Goal: Task Accomplishment & Management: Manage account settings

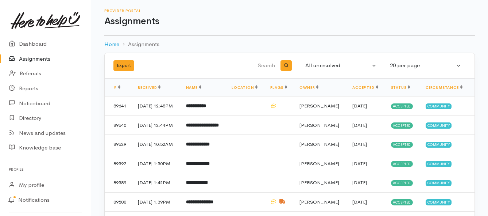
click at [40, 59] on link "Assignments" at bounding box center [45, 58] width 91 height 15
click at [207, 108] on b "**********" at bounding box center [197, 105] width 22 height 5
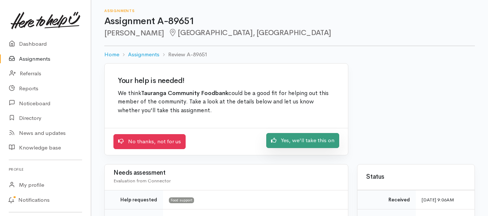
click at [305, 139] on link "Yes, we'll take this on" at bounding box center [302, 140] width 73 height 15
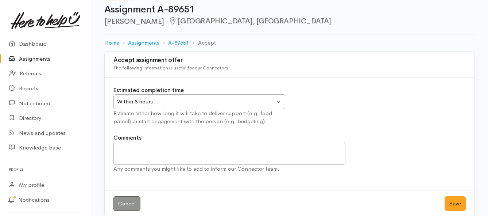
scroll to position [22, 0]
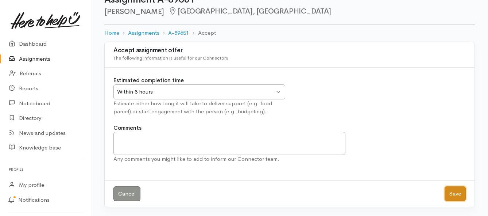
click at [452, 193] on button "Save" at bounding box center [455, 193] width 21 height 15
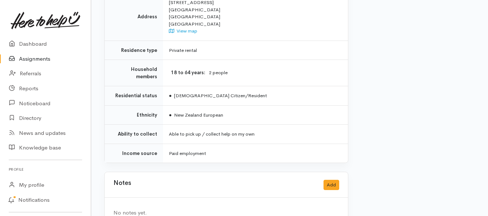
scroll to position [528, 0]
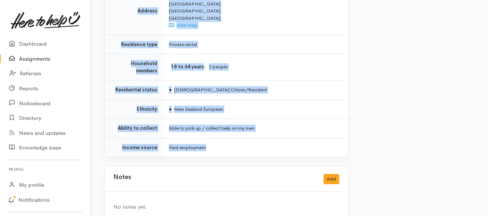
drag, startPoint x: 168, startPoint y: 57, endPoint x: 234, endPoint y: 126, distance: 95.7
copy div "**********"
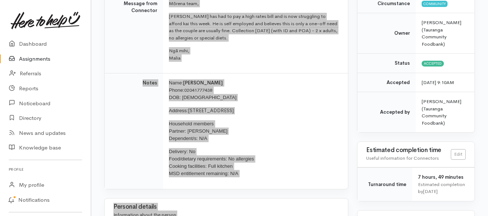
scroll to position [90, 0]
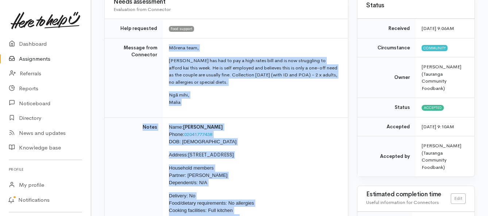
click at [41, 59] on link "Assignments" at bounding box center [45, 58] width 91 height 15
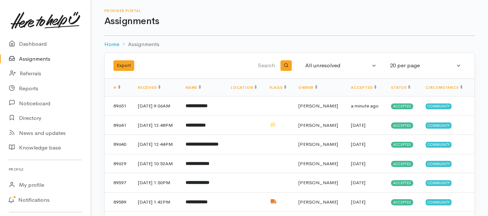
click at [28, 59] on link "Assignments" at bounding box center [45, 58] width 91 height 15
click at [33, 59] on link "Assignments" at bounding box center [45, 58] width 91 height 15
click at [37, 57] on link "Assignments" at bounding box center [45, 58] width 91 height 15
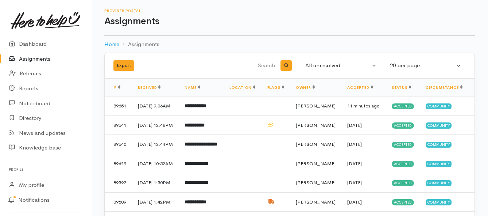
click at [27, 57] on link "Assignments" at bounding box center [45, 58] width 91 height 15
click at [41, 60] on link "Assignments" at bounding box center [45, 58] width 91 height 15
click at [41, 58] on link "Assignments" at bounding box center [45, 58] width 91 height 15
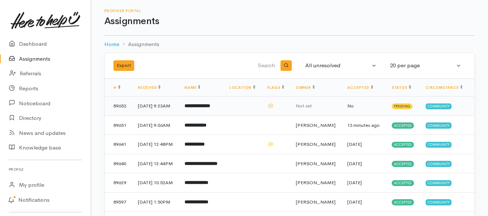
click at [196, 108] on b "**********" at bounding box center [198, 105] width 26 height 5
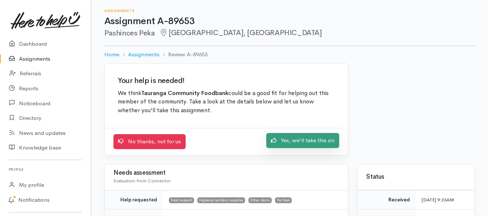
click at [320, 142] on link "Yes, we'll take this on" at bounding box center [302, 140] width 73 height 15
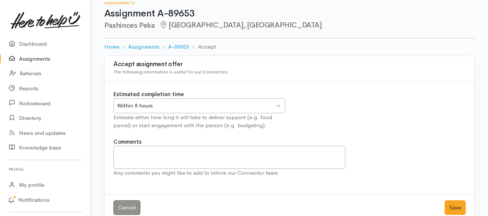
scroll to position [22, 0]
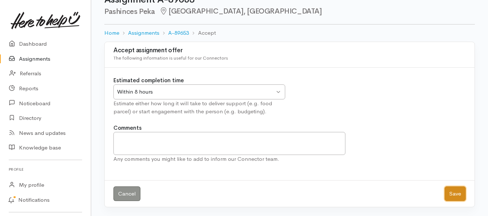
click at [451, 197] on button "Save" at bounding box center [455, 193] width 21 height 15
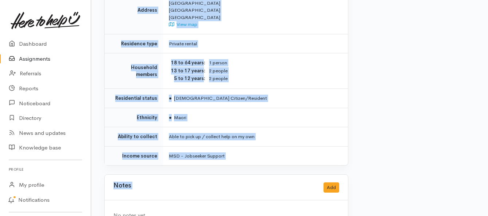
scroll to position [657, 0]
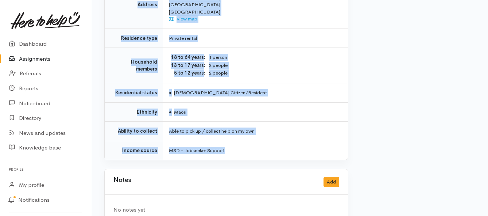
drag, startPoint x: 167, startPoint y: 92, endPoint x: 264, endPoint y: 142, distance: 109.0
copy div "**********"
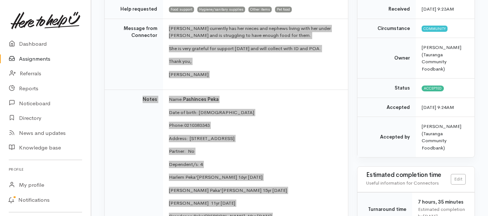
scroll to position [73, 0]
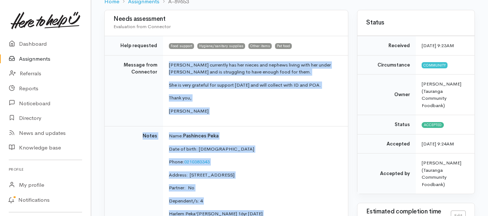
click at [34, 61] on link "Assignments" at bounding box center [45, 58] width 91 height 15
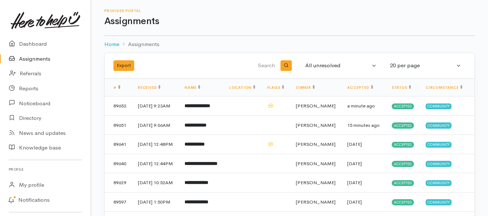
click at [37, 58] on link "Assignments" at bounding box center [45, 58] width 91 height 15
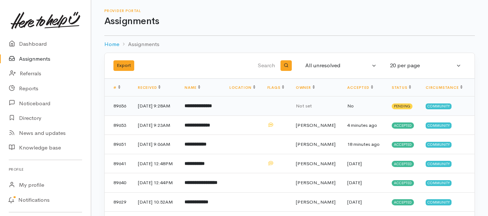
click at [203, 108] on b "**********" at bounding box center [198, 105] width 27 height 5
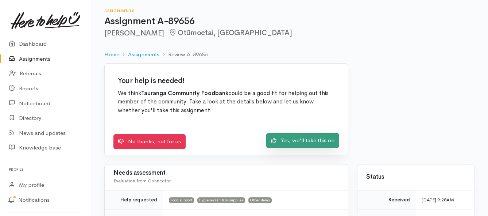
click at [303, 139] on link "Yes, we'll take this on" at bounding box center [302, 140] width 73 height 15
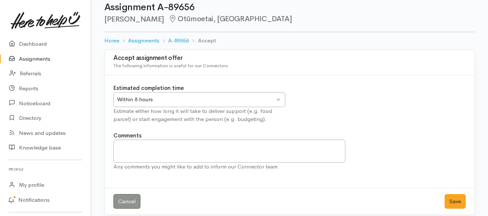
scroll to position [22, 0]
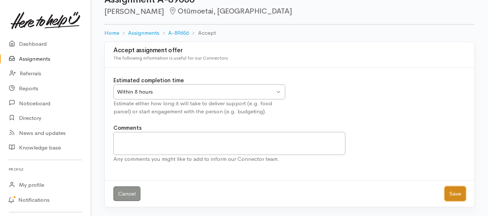
click at [452, 192] on button "Save" at bounding box center [455, 193] width 21 height 15
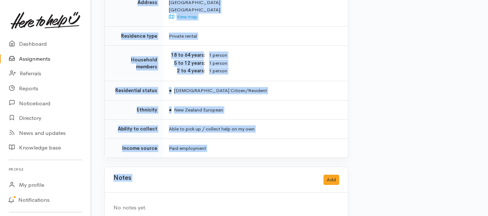
scroll to position [583, 0]
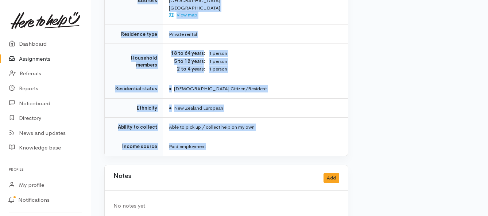
drag, startPoint x: 168, startPoint y: 102, endPoint x: 250, endPoint y: 135, distance: 87.9
copy div "**********"
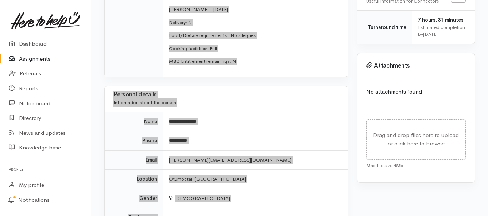
scroll to position [36, 0]
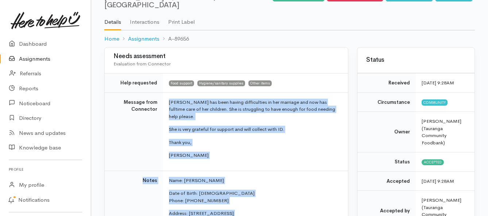
click at [42, 58] on link "Assignments" at bounding box center [45, 58] width 91 height 15
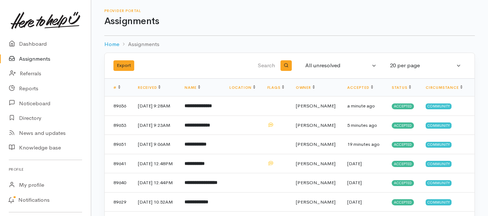
click at [53, 58] on link "Assignments" at bounding box center [45, 58] width 91 height 15
click at [36, 57] on link "Assignments" at bounding box center [45, 58] width 91 height 15
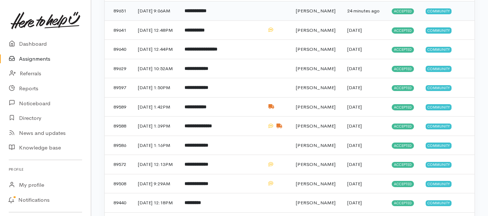
scroll to position [146, 0]
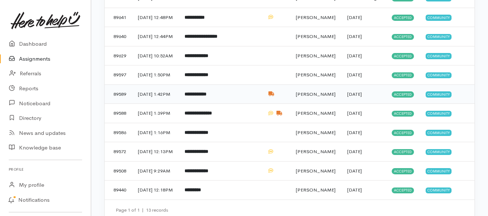
click at [207, 96] on b "**********" at bounding box center [196, 94] width 22 height 5
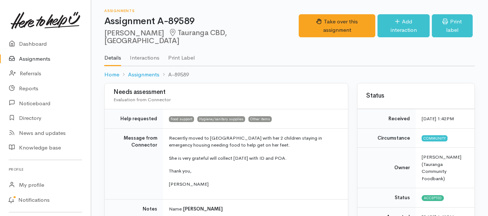
click at [43, 58] on link "Assignments" at bounding box center [45, 58] width 91 height 15
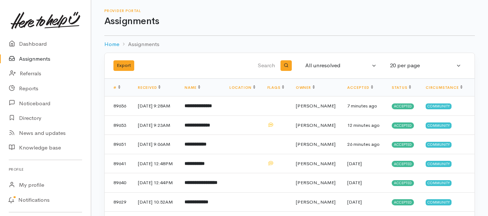
click at [42, 58] on link "Assignments" at bounding box center [45, 58] width 91 height 15
click at [38, 57] on link "Assignments" at bounding box center [45, 58] width 91 height 15
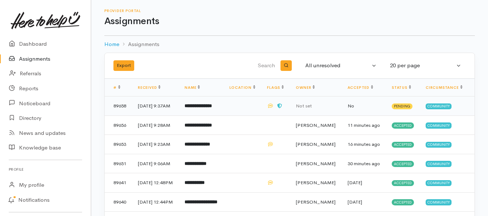
click at [201, 108] on b "**********" at bounding box center [198, 105] width 27 height 5
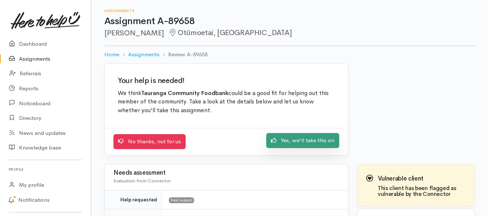
click at [306, 144] on link "Yes, we'll take this on" at bounding box center [302, 140] width 73 height 15
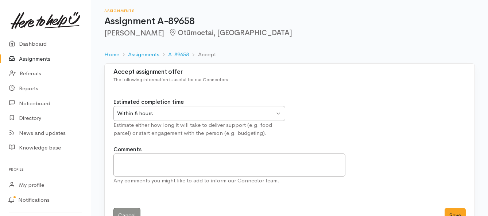
scroll to position [22, 0]
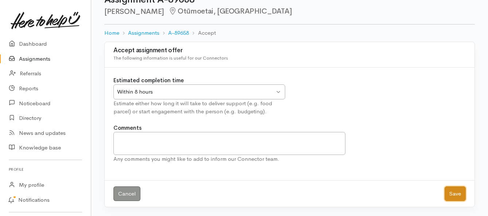
click at [448, 195] on button "Save" at bounding box center [455, 193] width 21 height 15
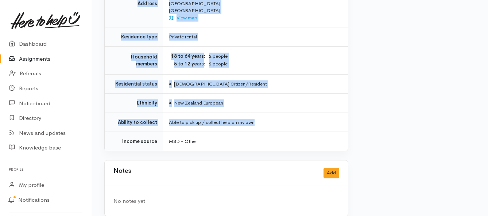
scroll to position [547, 0]
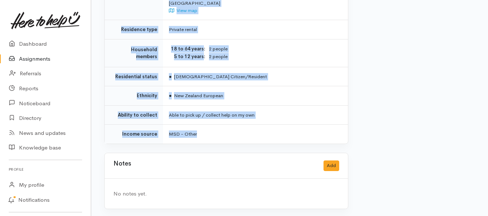
drag, startPoint x: 169, startPoint y: 64, endPoint x: 255, endPoint y: 133, distance: 110.3
copy div "**********"
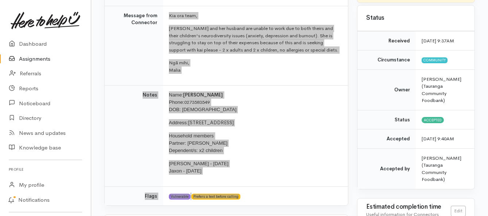
scroll to position [109, 0]
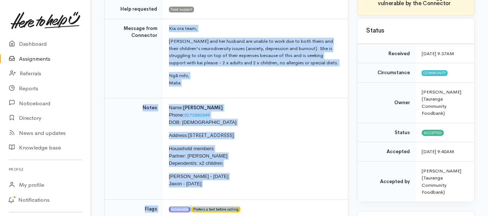
click at [23, 58] on link "Assignments" at bounding box center [45, 58] width 91 height 15
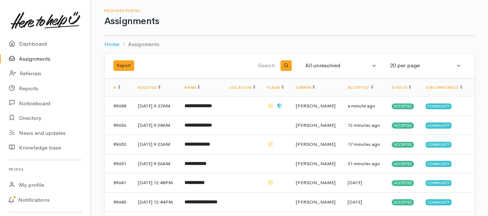
click at [44, 58] on link "Assignments" at bounding box center [45, 58] width 91 height 15
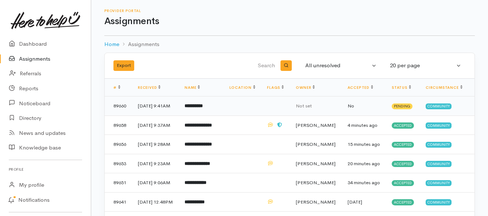
click at [200, 108] on b "**********" at bounding box center [194, 105] width 18 height 5
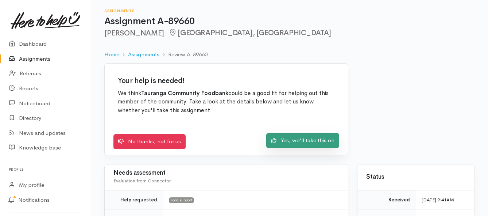
click at [289, 144] on link "Yes, we'll take this on" at bounding box center [302, 140] width 73 height 15
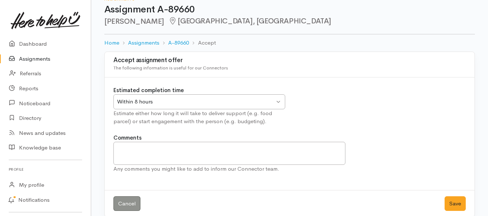
scroll to position [22, 0]
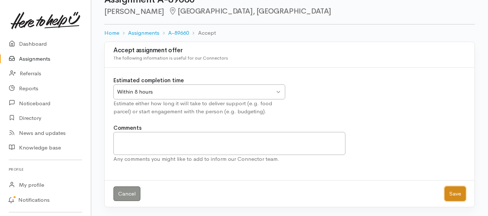
click at [453, 196] on button "Save" at bounding box center [455, 193] width 21 height 15
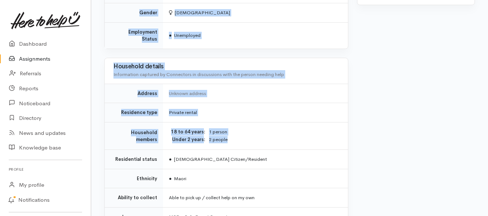
scroll to position [511, 0]
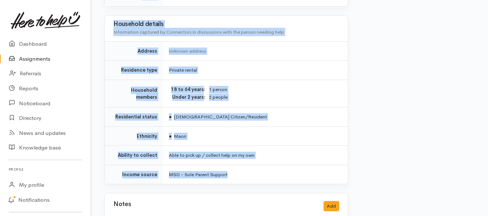
drag, startPoint x: 169, startPoint y: 57, endPoint x: 254, endPoint y: 146, distance: 123.4
copy div "**********"
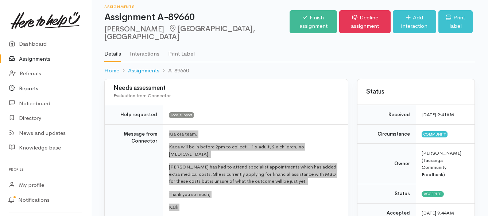
scroll to position [0, 0]
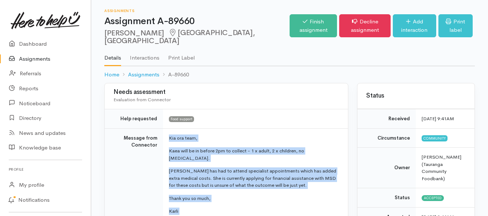
click at [36, 58] on link "Assignments" at bounding box center [45, 58] width 91 height 15
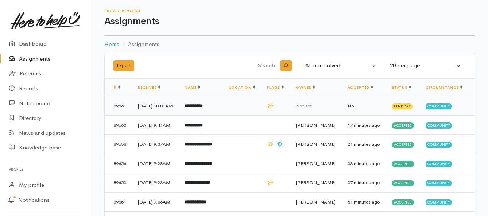
click at [203, 108] on b "**********" at bounding box center [194, 105] width 18 height 5
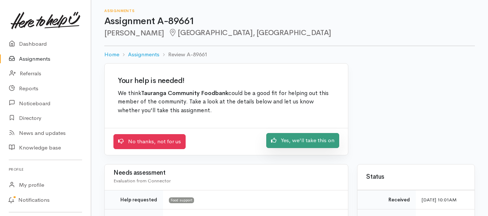
click at [285, 143] on link "Yes, we'll take this on" at bounding box center [302, 140] width 73 height 15
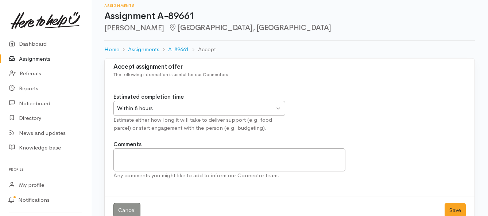
scroll to position [22, 0]
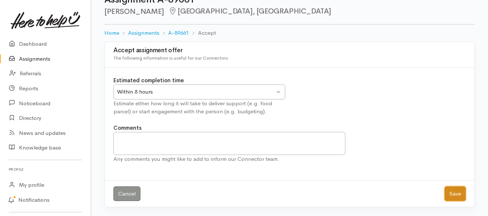
click at [457, 192] on button "Save" at bounding box center [455, 193] width 21 height 15
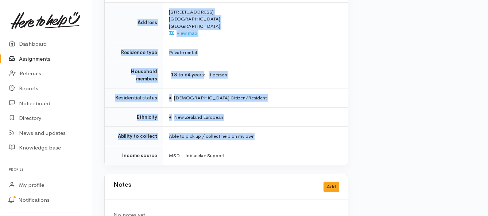
scroll to position [547, 0]
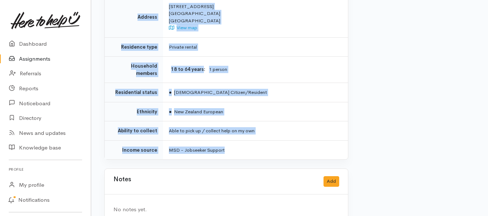
drag, startPoint x: 168, startPoint y: 64, endPoint x: 268, endPoint y: 130, distance: 119.8
copy div "**********"
click at [45, 58] on link "Assignments" at bounding box center [45, 58] width 91 height 15
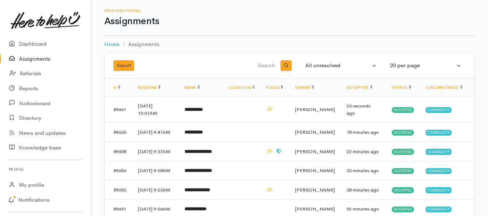
click at [41, 59] on link "Assignments" at bounding box center [45, 58] width 91 height 15
click at [32, 59] on link "Assignments" at bounding box center [45, 58] width 91 height 15
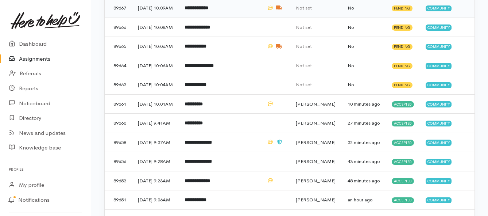
scroll to position [146, 0]
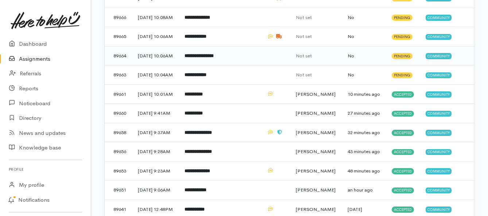
click at [197, 58] on b "**********" at bounding box center [199, 55] width 29 height 5
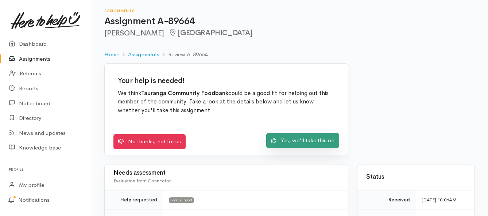
drag, startPoint x: 290, startPoint y: 141, endPoint x: 263, endPoint y: 136, distance: 27.5
click at [290, 141] on link "Yes, we'll take this on" at bounding box center [302, 140] width 73 height 15
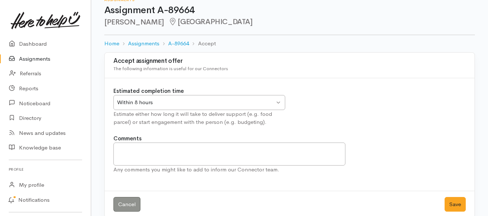
scroll to position [22, 0]
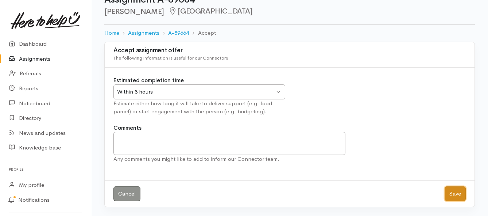
click at [456, 193] on button "Save" at bounding box center [455, 193] width 21 height 15
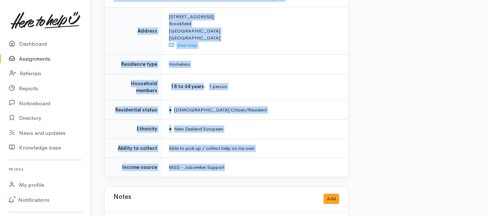
scroll to position [525, 0]
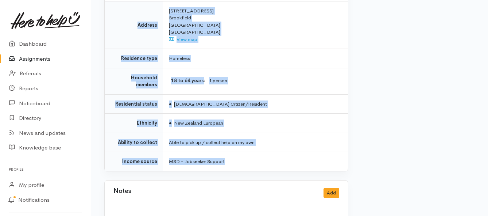
drag, startPoint x: 167, startPoint y: 94, endPoint x: 240, endPoint y: 132, distance: 82.3
copy div "**********"
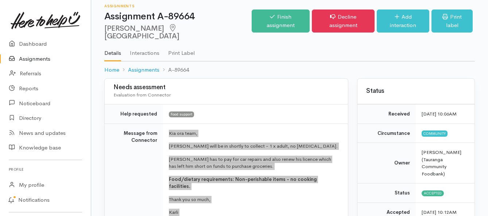
scroll to position [0, 0]
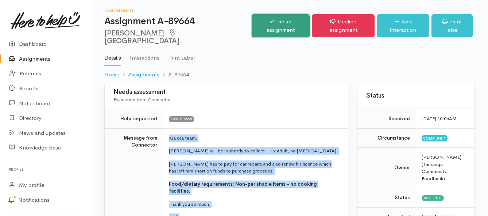
click at [256, 22] on link "Finish assignment" at bounding box center [281, 25] width 58 height 23
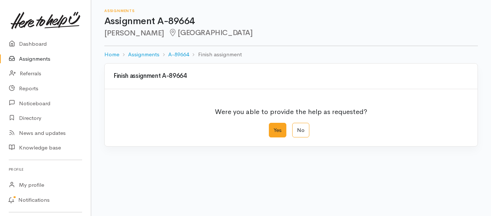
click at [277, 128] on label "Yes" at bounding box center [278, 130] width 18 height 15
click at [274, 127] on input "Yes" at bounding box center [271, 125] width 5 height 5
radio input "true"
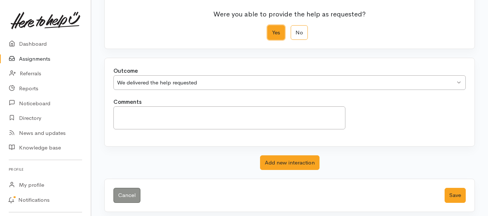
scroll to position [102, 0]
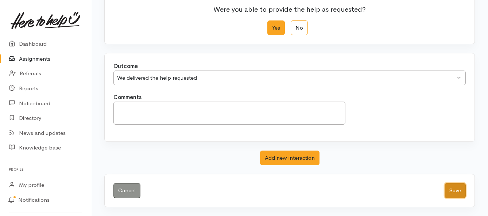
click at [450, 191] on button "Save" at bounding box center [455, 190] width 21 height 15
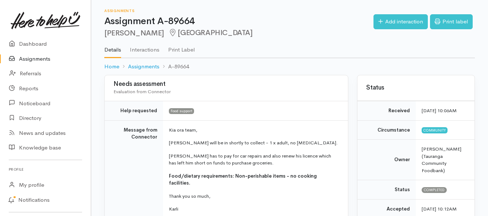
click at [39, 57] on link "Assignments" at bounding box center [45, 58] width 91 height 15
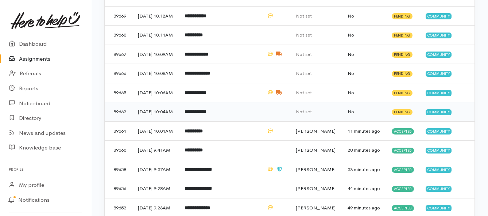
scroll to position [109, 0]
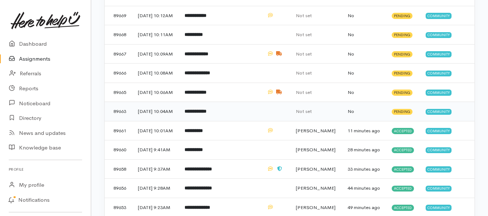
click at [207, 113] on b "**********" at bounding box center [196, 111] width 22 height 5
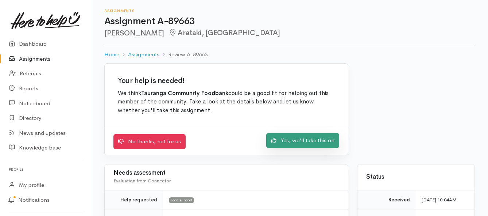
click at [301, 143] on link "Yes, we'll take this on" at bounding box center [302, 140] width 73 height 15
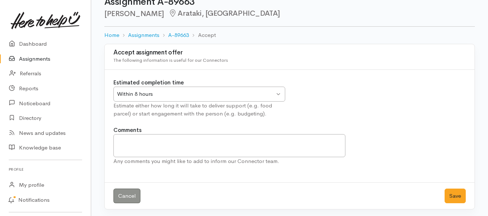
scroll to position [22, 0]
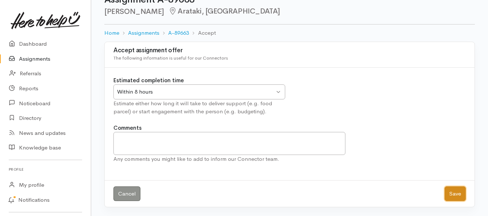
click at [455, 191] on button "Save" at bounding box center [455, 193] width 21 height 15
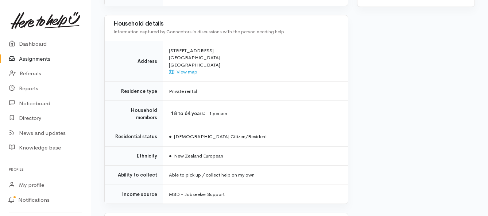
scroll to position [474, 0]
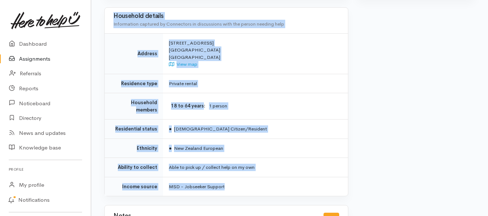
drag, startPoint x: 169, startPoint y: 57, endPoint x: 255, endPoint y: 164, distance: 137.6
copy div "**********"
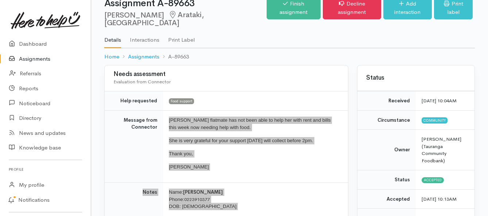
scroll to position [0, 0]
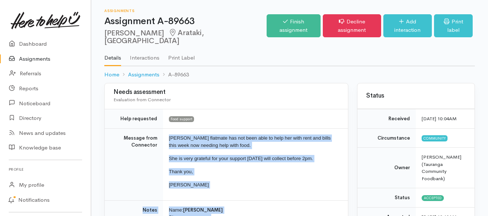
click at [35, 62] on link "Assignments" at bounding box center [45, 58] width 91 height 15
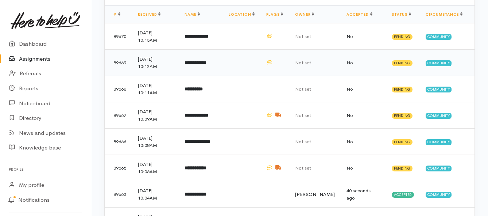
scroll to position [109, 0]
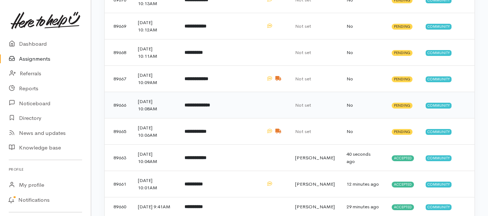
click at [195, 103] on b "**********" at bounding box center [198, 105] width 26 height 5
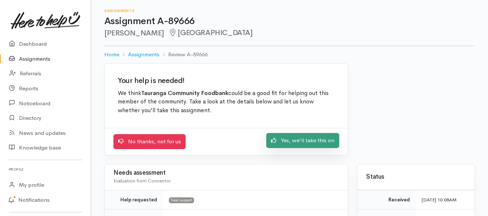
click at [285, 141] on link "Yes, we'll take this on" at bounding box center [302, 140] width 73 height 15
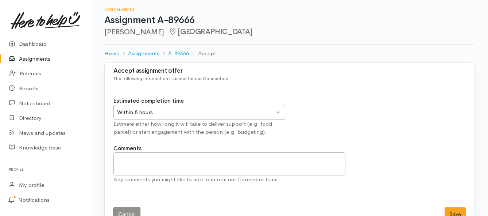
scroll to position [22, 0]
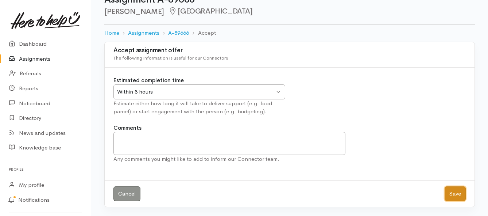
click at [457, 194] on button "Save" at bounding box center [455, 193] width 21 height 15
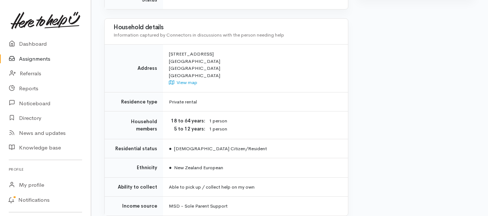
scroll to position [526, 0]
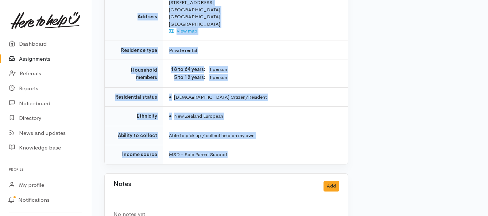
drag, startPoint x: 167, startPoint y: 54, endPoint x: 259, endPoint y: 126, distance: 115.7
copy div "**********"
click at [41, 58] on link "Assignments" at bounding box center [45, 58] width 91 height 15
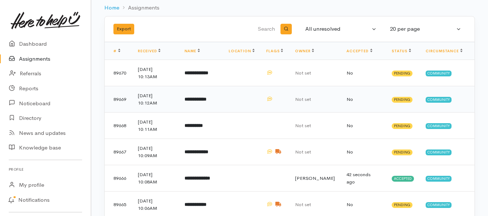
scroll to position [73, 0]
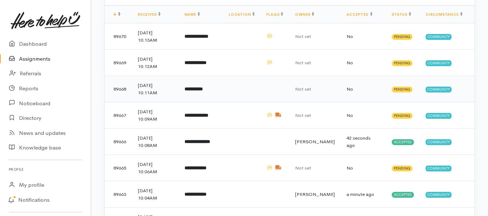
click at [199, 90] on b "**********" at bounding box center [194, 88] width 18 height 5
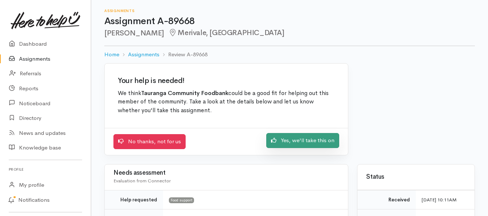
click at [289, 142] on link "Yes, we'll take this on" at bounding box center [302, 140] width 73 height 15
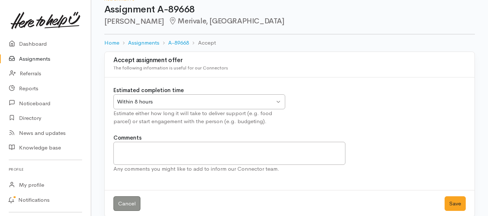
scroll to position [22, 0]
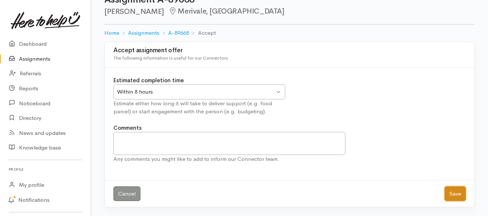
click at [451, 190] on button "Save" at bounding box center [455, 193] width 21 height 15
click at [455, 195] on button "Save" at bounding box center [455, 193] width 21 height 15
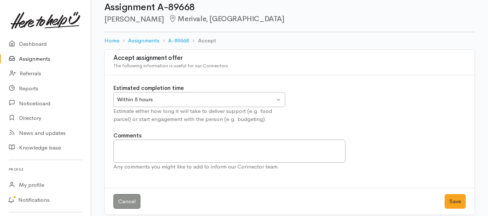
scroll to position [22, 0]
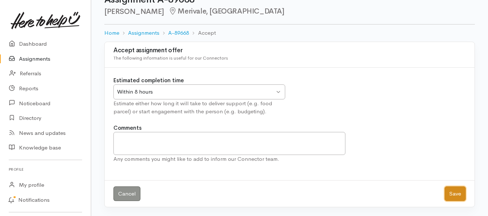
click at [454, 193] on button "Save" at bounding box center [455, 193] width 21 height 15
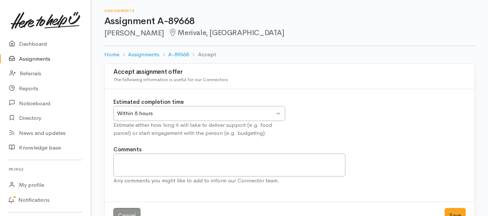
click at [34, 60] on link "Assignments" at bounding box center [45, 58] width 91 height 15
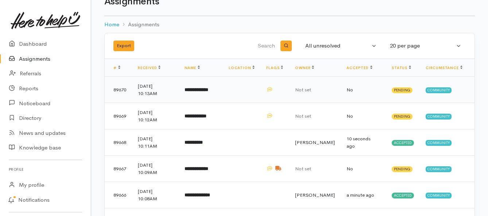
scroll to position [36, 0]
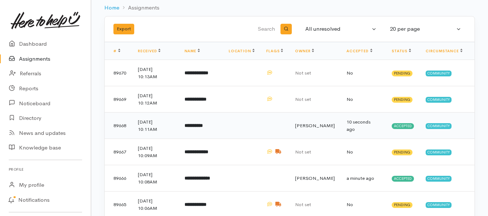
click at [203, 123] on b "**********" at bounding box center [194, 125] width 18 height 5
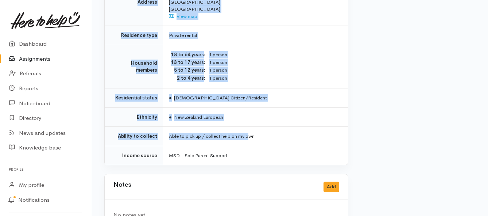
scroll to position [575, 0]
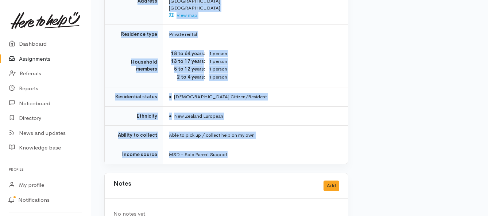
drag, startPoint x: 168, startPoint y: 62, endPoint x: 250, endPoint y: 127, distance: 104.7
copy div "**********"
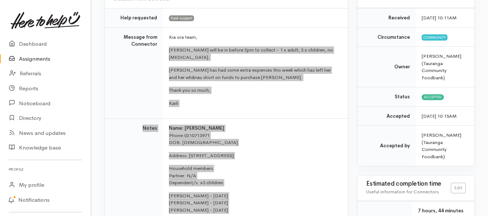
scroll to position [64, 0]
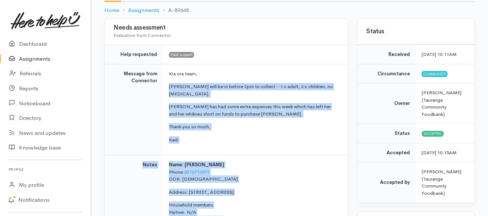
click at [23, 57] on link "Assignments" at bounding box center [45, 58] width 91 height 15
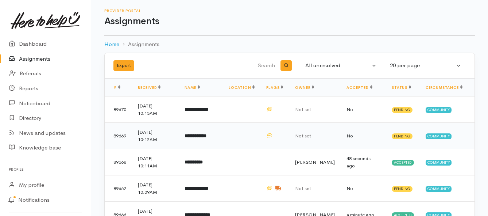
click at [205, 136] on b "**********" at bounding box center [196, 135] width 22 height 5
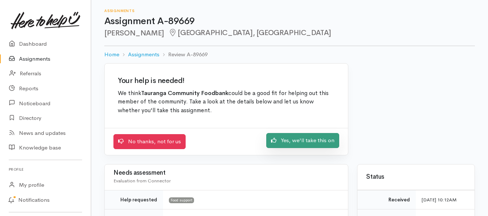
click at [296, 139] on link "Yes, we'll take this on" at bounding box center [302, 140] width 73 height 15
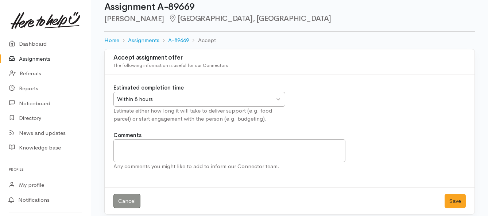
scroll to position [22, 0]
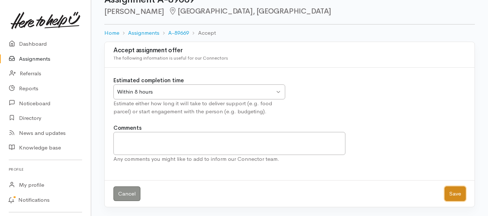
click at [452, 197] on button "Save" at bounding box center [455, 193] width 21 height 15
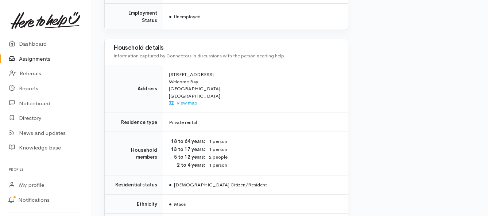
scroll to position [547, 0]
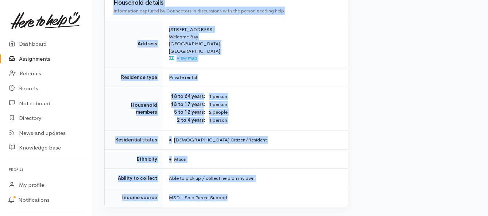
drag, startPoint x: 169, startPoint y: 65, endPoint x: 259, endPoint y: 180, distance: 146.6
copy div "**********"
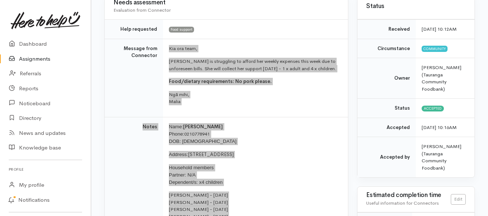
scroll to position [73, 0]
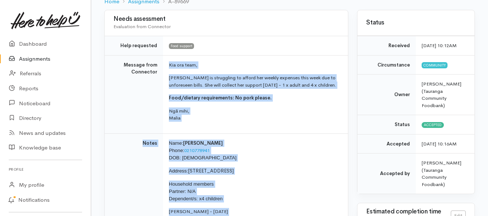
click at [35, 57] on link "Assignments" at bounding box center [45, 58] width 91 height 15
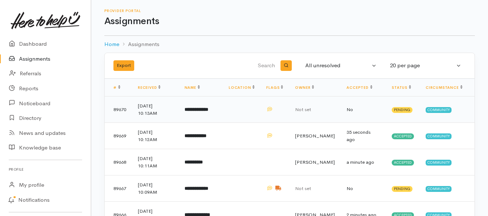
click at [205, 109] on b "**********" at bounding box center [197, 109] width 24 height 5
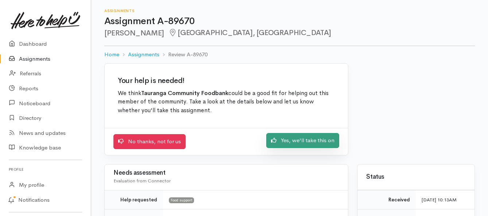
click at [293, 144] on link "Yes, we'll take this on" at bounding box center [302, 140] width 73 height 15
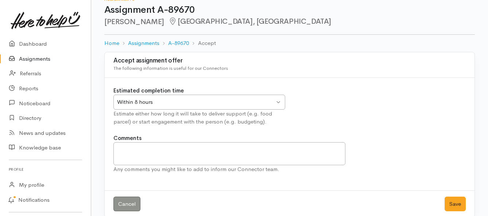
scroll to position [22, 0]
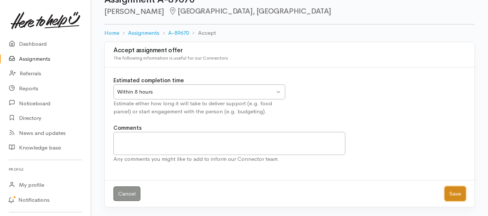
click at [457, 191] on button "Save" at bounding box center [455, 193] width 21 height 15
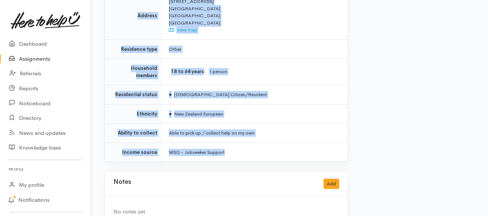
scroll to position [535, 0]
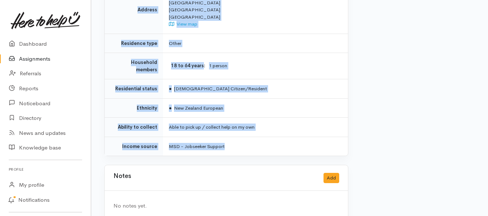
drag, startPoint x: 168, startPoint y: 66, endPoint x: 255, endPoint y: 129, distance: 107.6
copy div "**********"
click at [33, 57] on link "Assignments" at bounding box center [45, 58] width 91 height 15
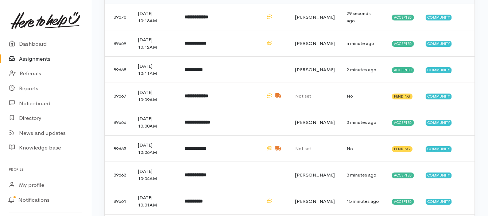
scroll to position [109, 0]
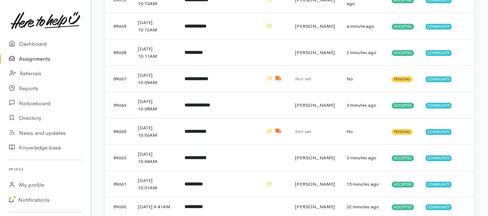
click at [41, 60] on link "Assignments" at bounding box center [45, 58] width 91 height 15
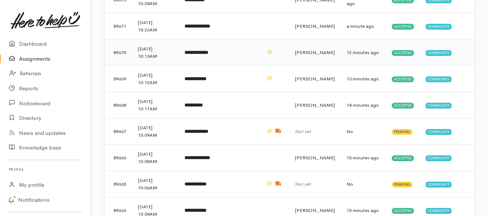
scroll to position [146, 0]
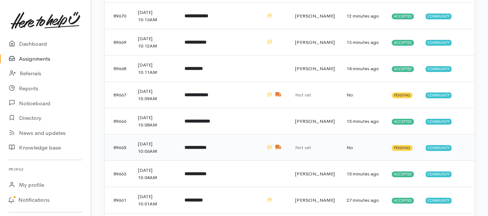
click at [207, 149] on b "**********" at bounding box center [196, 147] width 22 height 5
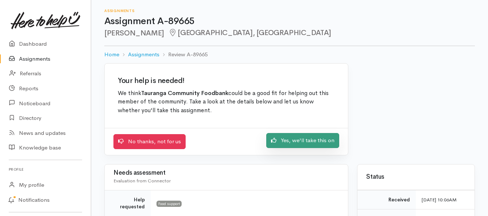
click at [295, 139] on link "Yes, we'll take this on" at bounding box center [302, 140] width 73 height 15
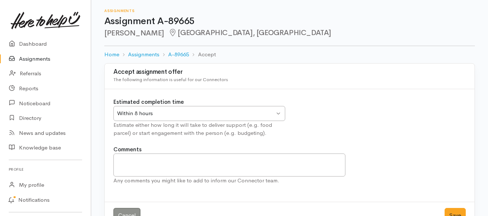
scroll to position [22, 0]
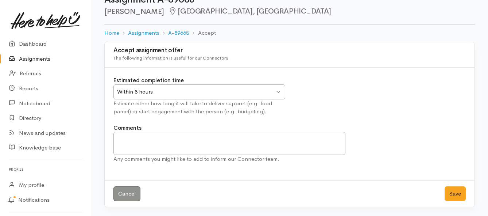
click at [266, 90] on div "Within 8 hours" at bounding box center [196, 92] width 158 height 8
click at [455, 194] on button "Save" at bounding box center [455, 193] width 21 height 15
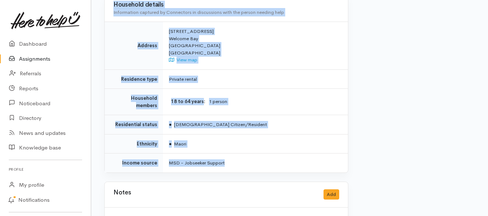
scroll to position [657, 0]
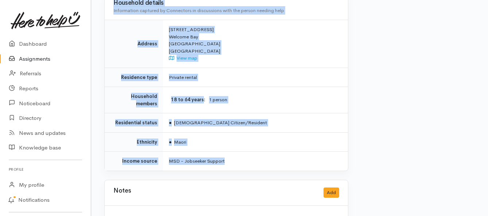
drag, startPoint x: 153, startPoint y: 71, endPoint x: 270, endPoint y: 153, distance: 142.2
copy div "**********"
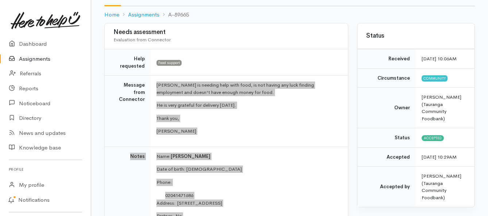
scroll to position [73, 0]
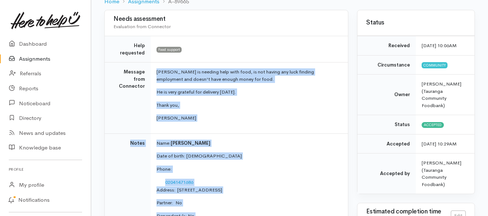
click at [35, 60] on link "Assignments" at bounding box center [45, 58] width 91 height 15
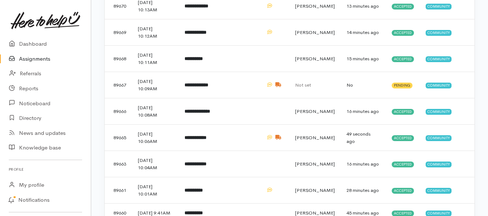
scroll to position [182, 0]
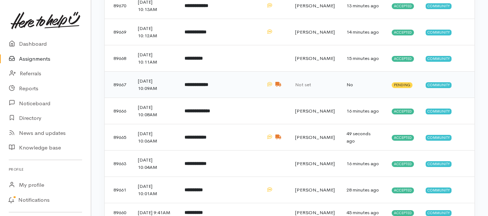
click at [199, 86] on b "**********" at bounding box center [197, 84] width 24 height 5
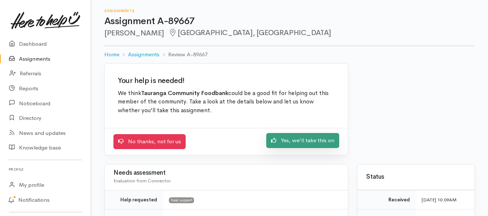
click at [298, 140] on link "Yes, we'll take this on" at bounding box center [302, 140] width 73 height 15
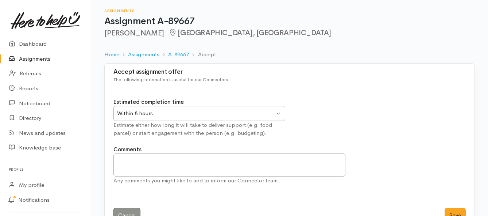
scroll to position [22, 0]
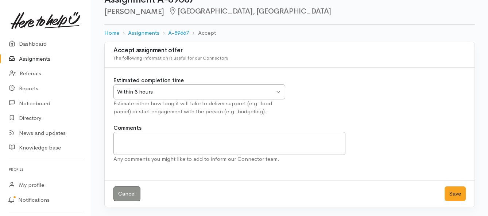
click at [273, 90] on div "Within 8 hours" at bounding box center [196, 92] width 158 height 8
click at [457, 193] on button "Save" at bounding box center [455, 193] width 21 height 15
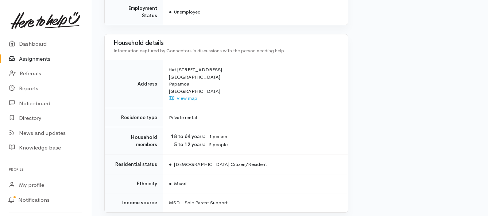
scroll to position [584, 0]
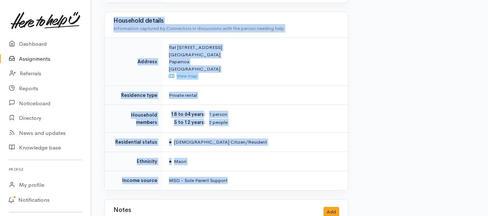
drag, startPoint x: 169, startPoint y: 58, endPoint x: 251, endPoint y: 160, distance: 131.1
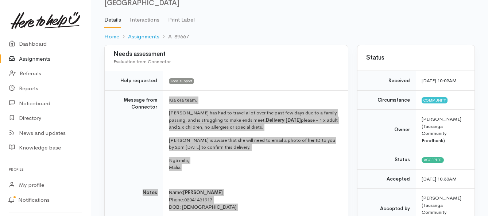
scroll to position [0, 0]
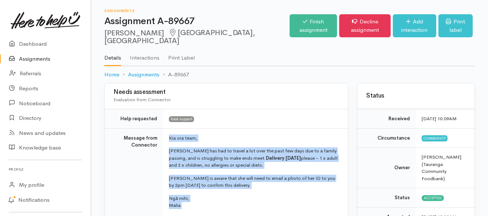
click at [32, 58] on link "Assignments" at bounding box center [45, 58] width 91 height 15
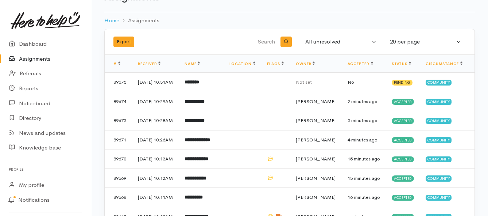
scroll to position [36, 0]
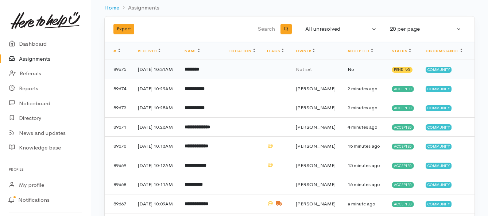
click at [199, 72] on b "********" at bounding box center [192, 69] width 15 height 5
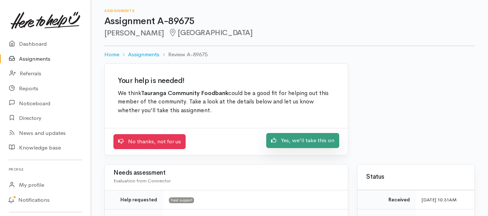
click at [283, 142] on link "Yes, we'll take this on" at bounding box center [302, 140] width 73 height 15
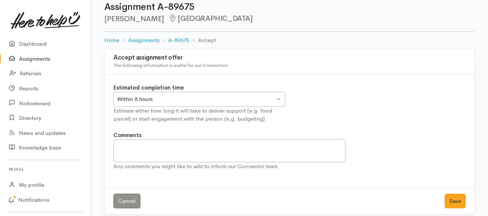
scroll to position [22, 0]
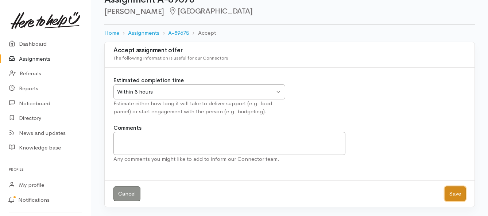
click at [457, 195] on button "Save" at bounding box center [455, 193] width 21 height 15
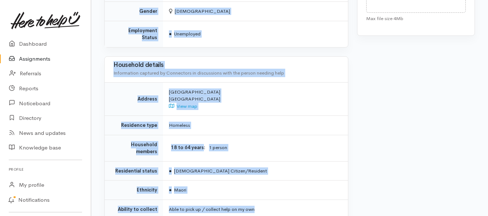
scroll to position [474, 0]
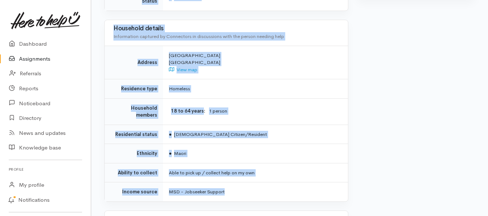
drag, startPoint x: 169, startPoint y: 91, endPoint x: 263, endPoint y: 162, distance: 118.6
copy div "**********"
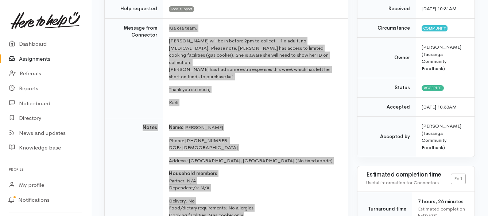
scroll to position [109, 0]
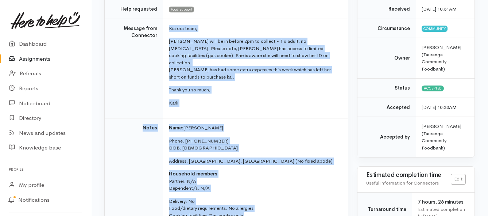
click at [26, 59] on link "Assignments" at bounding box center [45, 58] width 91 height 15
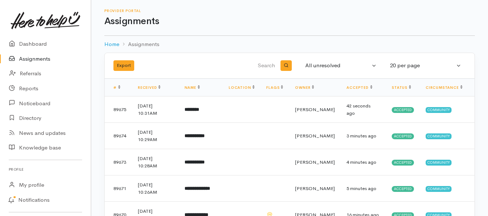
click at [41, 58] on link "Assignments" at bounding box center [45, 58] width 91 height 15
click at [39, 59] on link "Assignments" at bounding box center [45, 58] width 91 height 15
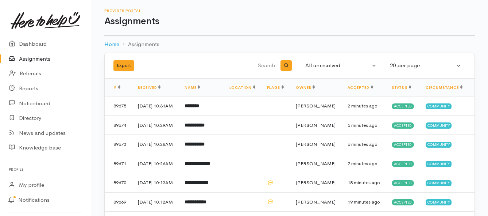
click at [36, 60] on link "Assignments" at bounding box center [45, 58] width 91 height 15
click at [30, 60] on link "Assignments" at bounding box center [45, 58] width 91 height 15
click at [31, 55] on link "Assignments" at bounding box center [45, 58] width 91 height 15
click at [42, 55] on link "Assignments" at bounding box center [45, 58] width 91 height 15
click at [38, 54] on link "Assignments" at bounding box center [45, 58] width 91 height 15
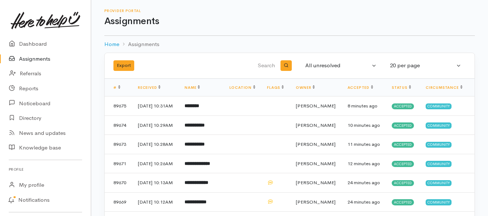
click at [40, 59] on link "Assignments" at bounding box center [45, 58] width 91 height 15
click at [39, 60] on link "Assignments" at bounding box center [45, 58] width 91 height 15
click at [29, 59] on link "Assignments" at bounding box center [45, 58] width 91 height 15
click at [36, 60] on link "Assignments" at bounding box center [45, 58] width 91 height 15
click at [36, 58] on link "Assignments" at bounding box center [45, 58] width 91 height 15
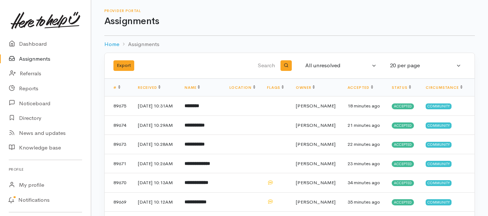
click at [38, 57] on link "Assignments" at bounding box center [45, 58] width 91 height 15
click at [37, 57] on link "Assignments" at bounding box center [45, 58] width 91 height 15
click at [29, 59] on link "Assignments" at bounding box center [45, 58] width 91 height 15
click at [207, 108] on b "**********" at bounding box center [196, 105] width 22 height 5
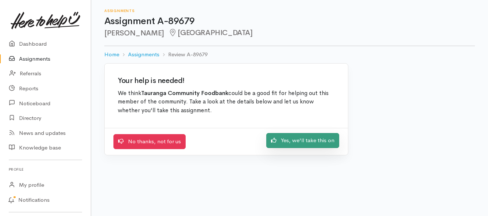
click at [296, 142] on link "Yes, we'll take this on" at bounding box center [302, 140] width 73 height 15
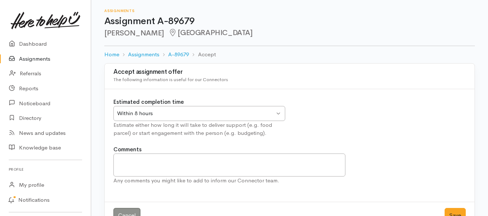
scroll to position [22, 0]
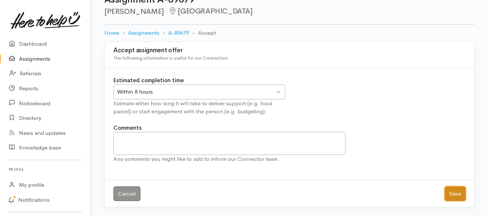
click at [457, 191] on button "Save" at bounding box center [455, 193] width 21 height 15
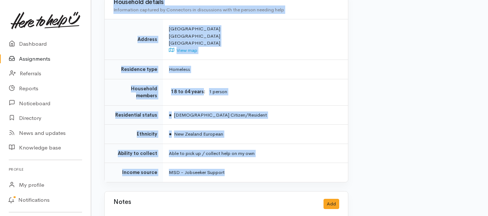
scroll to position [522, 0]
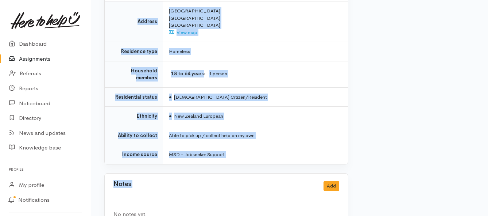
drag, startPoint x: 163, startPoint y: 107, endPoint x: 266, endPoint y: 147, distance: 111.3
copy div "**********"
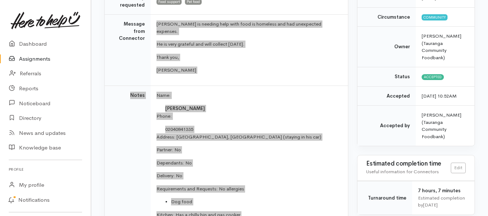
scroll to position [48, 0]
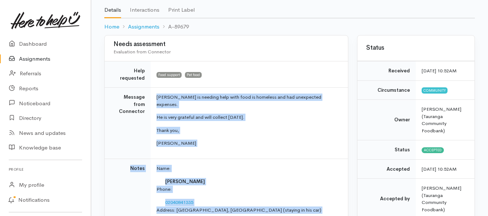
click at [29, 58] on link "Assignments" at bounding box center [45, 58] width 91 height 15
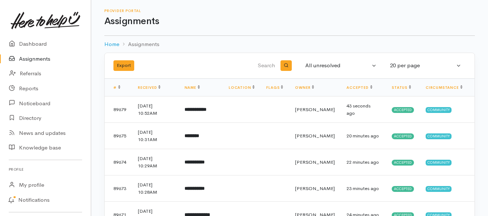
click at [35, 55] on link "Assignments" at bounding box center [45, 58] width 91 height 15
click at [33, 57] on link "Assignments" at bounding box center [45, 58] width 91 height 15
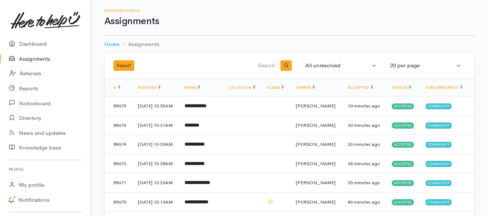
click at [36, 58] on link "Assignments" at bounding box center [45, 58] width 91 height 15
click at [22, 59] on link "Assignments" at bounding box center [45, 58] width 91 height 15
click at [35, 59] on link "Assignments" at bounding box center [45, 58] width 91 height 15
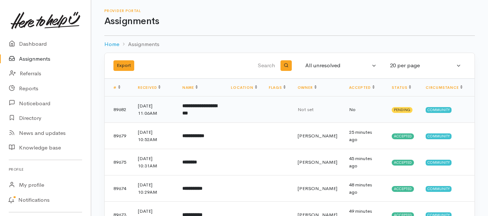
click at [189, 109] on td "**********" at bounding box center [201, 109] width 49 height 26
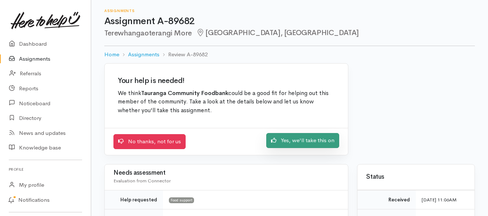
click at [294, 140] on link "Yes, we'll take this on" at bounding box center [302, 140] width 73 height 15
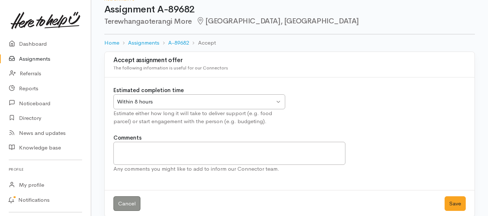
scroll to position [22, 0]
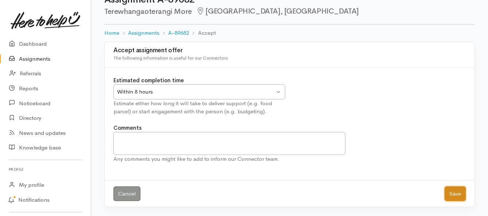
click at [454, 195] on button "Save" at bounding box center [455, 193] width 21 height 15
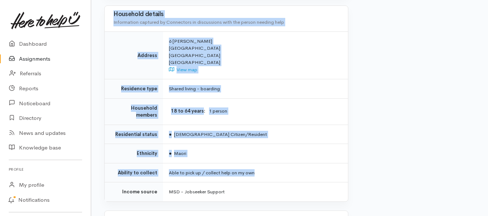
scroll to position [511, 0]
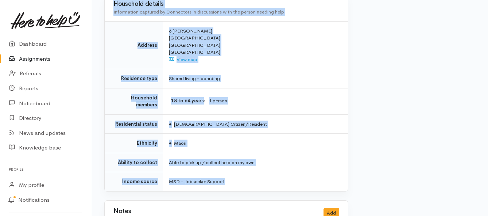
drag, startPoint x: 168, startPoint y: 101, endPoint x: 255, endPoint y: 171, distance: 111.1
copy div "**********"
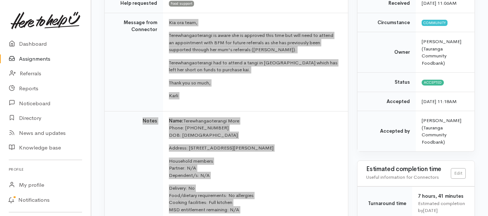
scroll to position [73, 0]
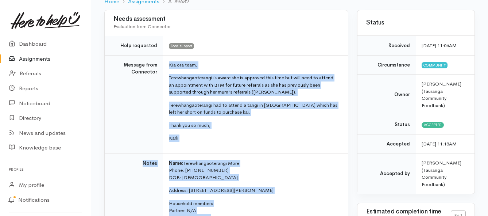
drag, startPoint x: 23, startPoint y: 63, endPoint x: 26, endPoint y: 59, distance: 5.7
click at [23, 63] on link "Assignments" at bounding box center [45, 58] width 91 height 15
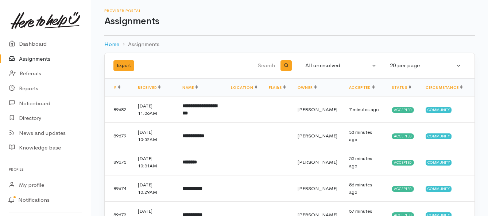
click at [38, 59] on link "Assignments" at bounding box center [45, 58] width 91 height 15
click at [33, 59] on link "Assignments" at bounding box center [45, 58] width 91 height 15
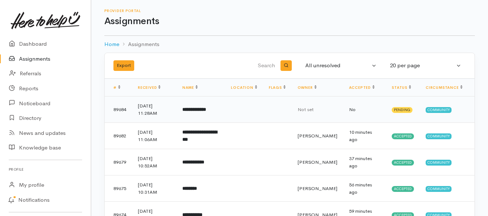
click at [196, 111] on b "**********" at bounding box center [194, 109] width 24 height 5
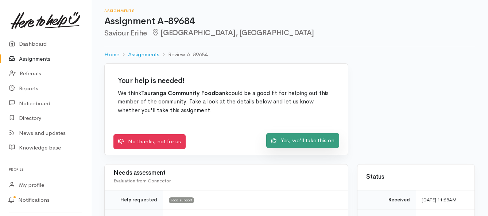
click at [288, 141] on link "Yes, we'll take this on" at bounding box center [302, 140] width 73 height 15
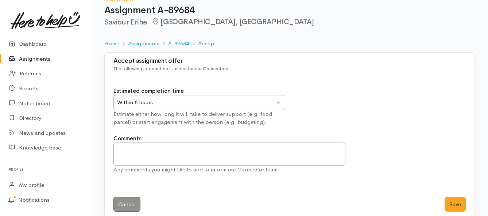
scroll to position [22, 0]
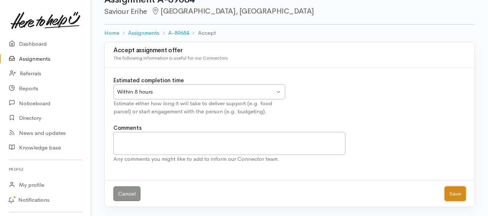
click at [452, 194] on button "Save" at bounding box center [455, 193] width 21 height 15
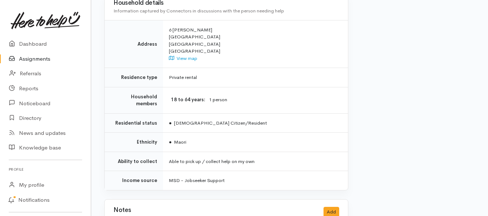
scroll to position [511, 0]
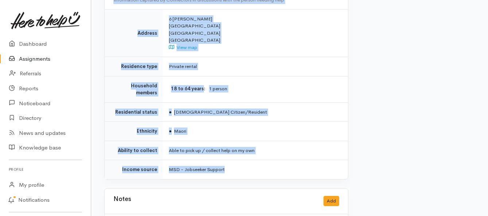
drag, startPoint x: 169, startPoint y: 66, endPoint x: 253, endPoint y: 157, distance: 123.9
copy div "**********"
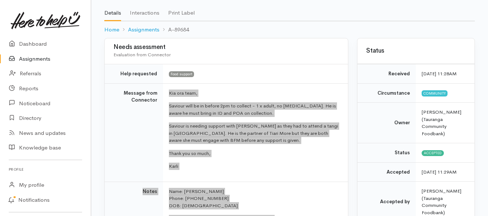
scroll to position [36, 0]
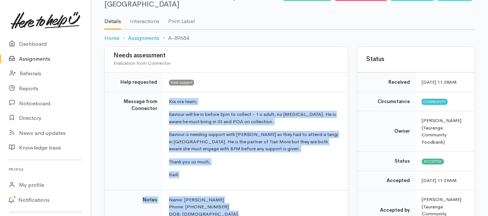
click at [50, 58] on link "Assignments" at bounding box center [45, 58] width 91 height 15
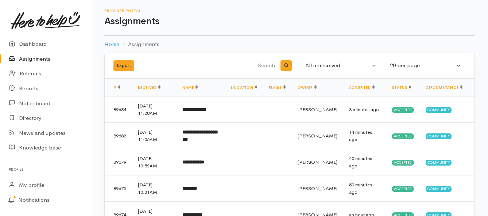
click at [35, 58] on link "Assignments" at bounding box center [45, 58] width 91 height 15
click at [41, 61] on link "Assignments" at bounding box center [45, 58] width 91 height 15
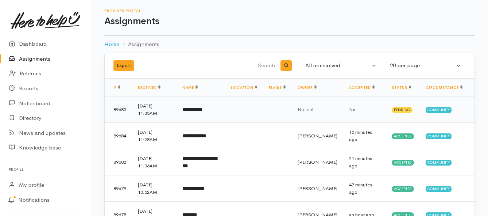
click at [193, 113] on td "**********" at bounding box center [201, 109] width 49 height 26
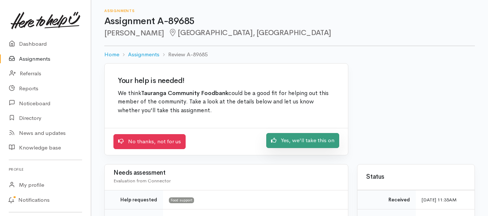
click at [287, 143] on link "Yes, we'll take this on" at bounding box center [302, 140] width 73 height 15
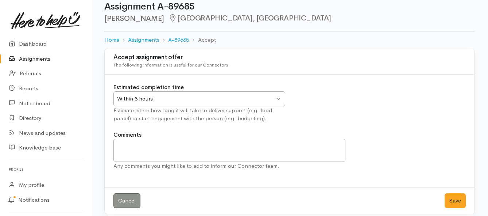
scroll to position [22, 0]
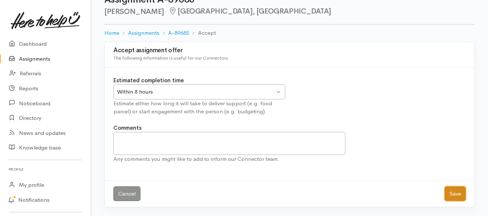
click at [457, 194] on button "Save" at bounding box center [455, 193] width 21 height 15
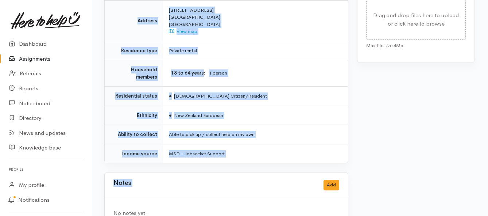
scroll to position [425, 0]
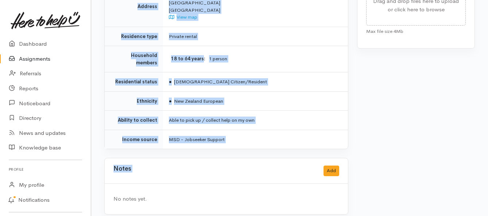
drag, startPoint x: 167, startPoint y: 101, endPoint x: 238, endPoint y: 142, distance: 81.4
copy div "**********"
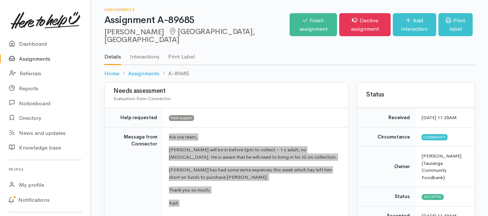
scroll to position [0, 0]
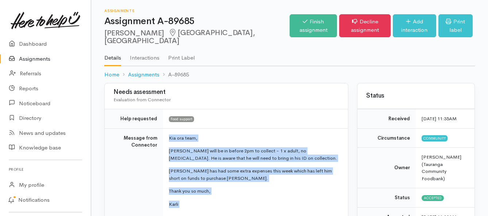
click at [36, 61] on link "Assignments" at bounding box center [45, 58] width 91 height 15
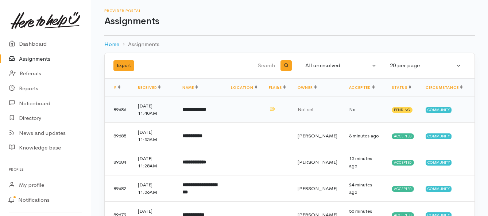
click at [192, 108] on b "**********" at bounding box center [194, 109] width 24 height 5
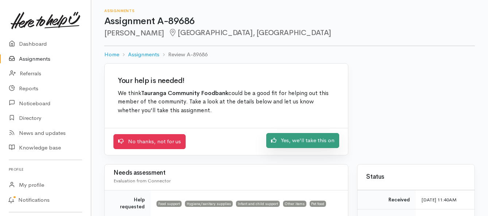
click at [285, 141] on link "Yes, we'll take this on" at bounding box center [302, 140] width 73 height 15
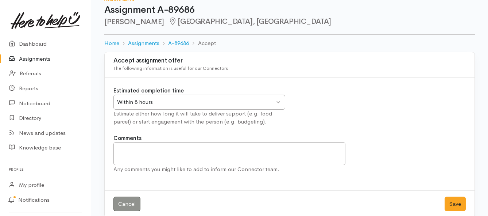
scroll to position [22, 0]
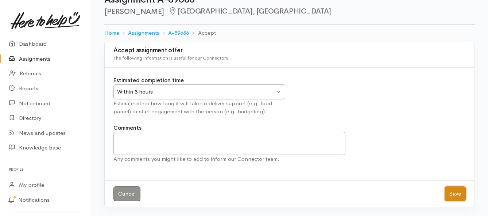
click at [452, 196] on button "Save" at bounding box center [455, 193] width 21 height 15
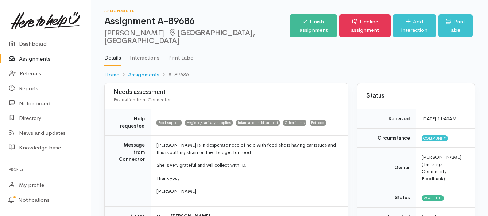
click at [33, 60] on link "Assignments" at bounding box center [45, 58] width 91 height 15
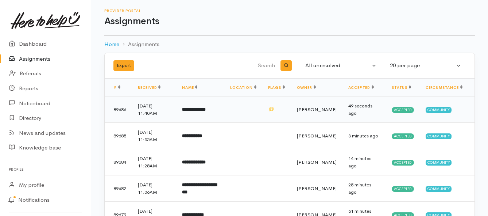
click at [206, 111] on b "**********" at bounding box center [194, 109] width 24 height 5
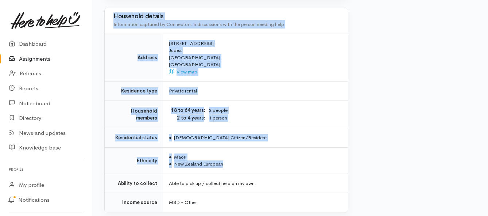
scroll to position [620, 0]
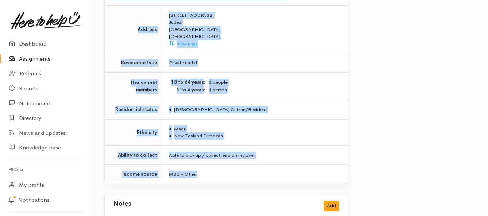
drag, startPoint x: 155, startPoint y: 100, endPoint x: 242, endPoint y: 152, distance: 101.3
copy div "**********"
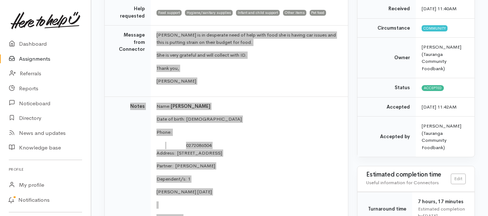
scroll to position [109, 0]
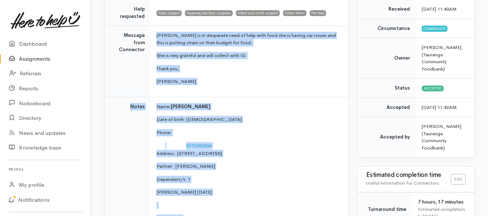
click at [39, 60] on link "Assignments" at bounding box center [45, 58] width 91 height 15
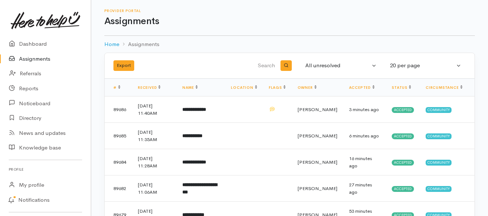
click at [38, 60] on link "Assignments" at bounding box center [45, 58] width 91 height 15
click at [206, 112] on b "**********" at bounding box center [194, 109] width 24 height 5
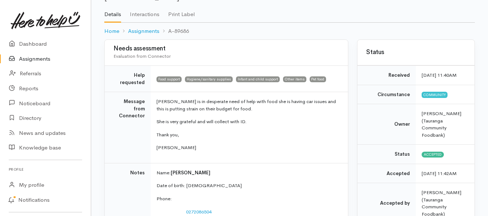
scroll to position [36, 0]
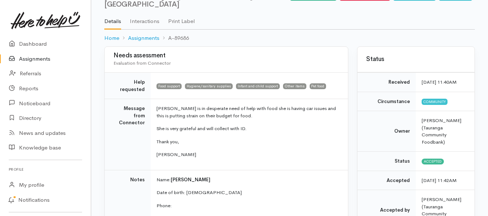
click at [45, 59] on link "Assignments" at bounding box center [45, 58] width 91 height 15
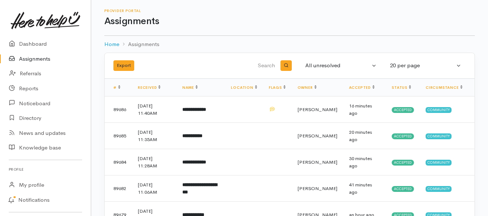
click at [33, 59] on link "Assignments" at bounding box center [45, 58] width 91 height 15
click at [28, 61] on link "Assignments" at bounding box center [45, 58] width 91 height 15
click at [36, 60] on link "Assignments" at bounding box center [45, 58] width 91 height 15
click at [41, 58] on link "Assignments" at bounding box center [45, 58] width 91 height 15
click at [46, 58] on link "Assignments" at bounding box center [45, 58] width 91 height 15
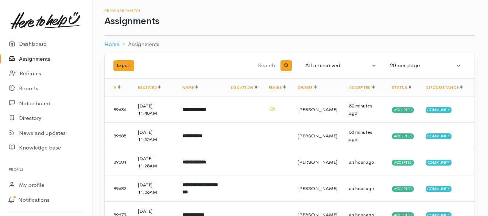
click at [35, 57] on link "Assignments" at bounding box center [45, 58] width 91 height 15
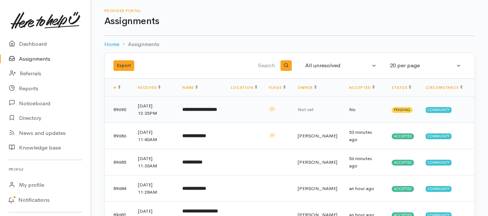
click at [210, 108] on b "**********" at bounding box center [199, 109] width 35 height 5
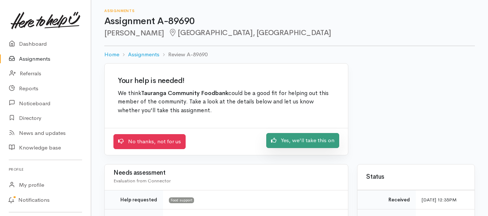
click at [288, 140] on link "Yes, we'll take this on" at bounding box center [302, 140] width 73 height 15
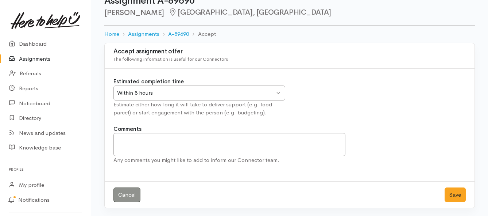
scroll to position [22, 0]
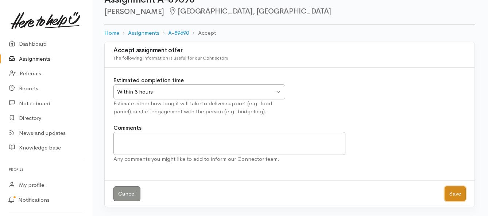
click at [454, 195] on button "Save" at bounding box center [455, 193] width 21 height 15
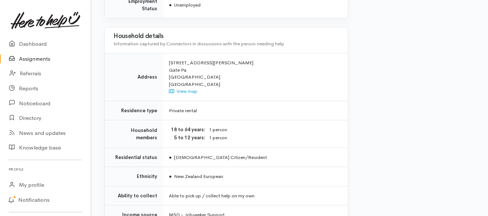
scroll to position [584, 0]
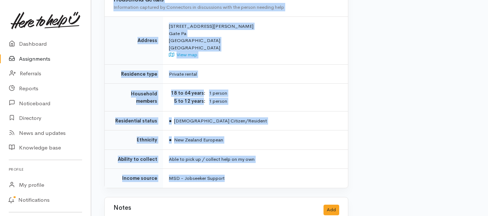
drag, startPoint x: 169, startPoint y: 101, endPoint x: 273, endPoint y: 165, distance: 121.7
click at [35, 56] on link "Assignments" at bounding box center [45, 58] width 91 height 15
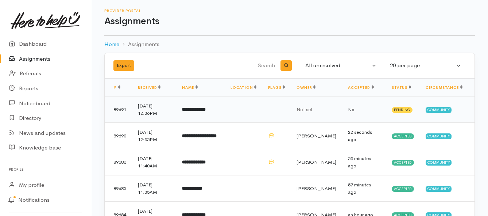
click at [198, 108] on b "**********" at bounding box center [194, 109] width 24 height 5
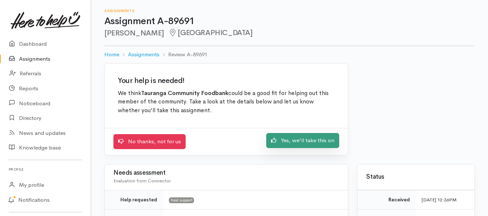
click at [290, 139] on link "Yes, we'll take this on" at bounding box center [302, 140] width 73 height 15
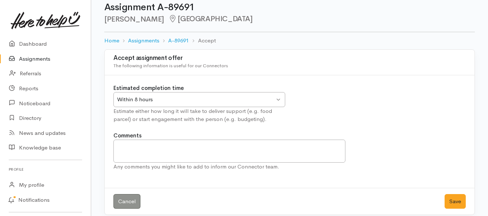
scroll to position [22, 0]
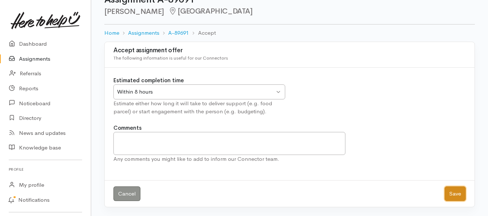
click at [452, 193] on button "Save" at bounding box center [455, 193] width 21 height 15
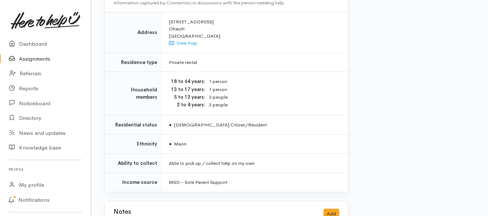
scroll to position [511, 0]
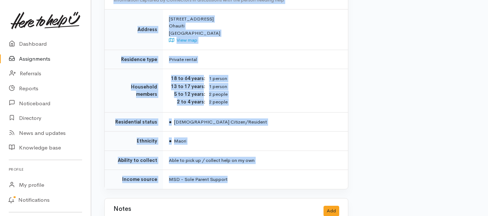
drag, startPoint x: 170, startPoint y: 55, endPoint x: 276, endPoint y: 149, distance: 141.9
copy div "**********"
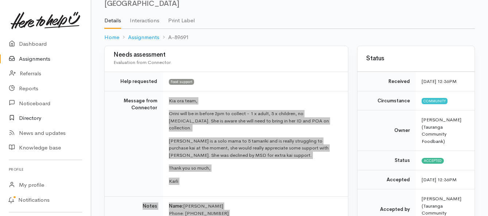
scroll to position [36, 0]
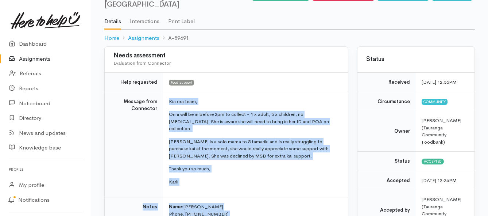
drag, startPoint x: 49, startPoint y: 58, endPoint x: 49, endPoint y: 53, distance: 4.7
click at [49, 58] on link "Assignments" at bounding box center [45, 58] width 91 height 15
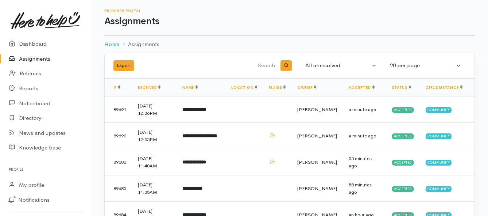
click at [28, 56] on link "Assignments" at bounding box center [45, 58] width 91 height 15
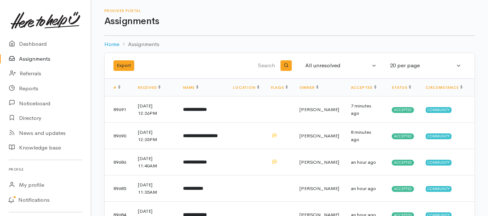
click at [42, 57] on link "Assignments" at bounding box center [45, 58] width 91 height 15
click at [36, 58] on link "Assignments" at bounding box center [45, 58] width 91 height 15
click at [46, 58] on link "Assignments" at bounding box center [45, 58] width 91 height 15
click at [34, 59] on link "Assignments" at bounding box center [45, 58] width 91 height 15
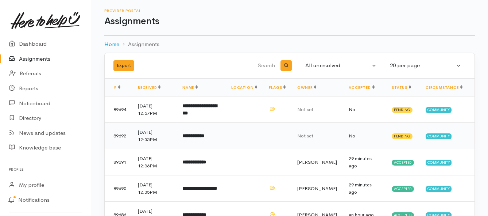
click at [193, 138] on b "**********" at bounding box center [193, 135] width 22 height 5
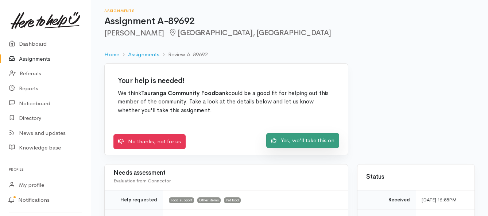
click at [299, 139] on link "Yes, we'll take this on" at bounding box center [302, 140] width 73 height 15
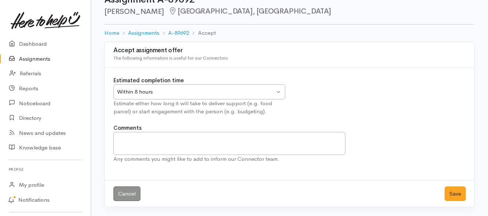
scroll to position [22, 0]
click at [447, 192] on button "Save" at bounding box center [455, 193] width 21 height 15
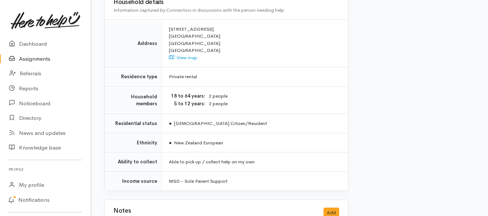
scroll to position [581, 0]
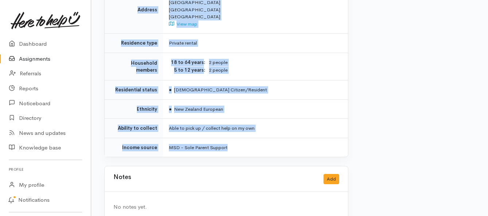
drag, startPoint x: 169, startPoint y: 55, endPoint x: 261, endPoint y: 126, distance: 116.1
copy div "**********"
click at [40, 60] on link "Assignments" at bounding box center [45, 58] width 91 height 15
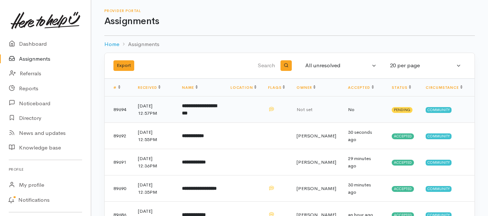
click at [207, 110] on td "**********" at bounding box center [200, 109] width 49 height 26
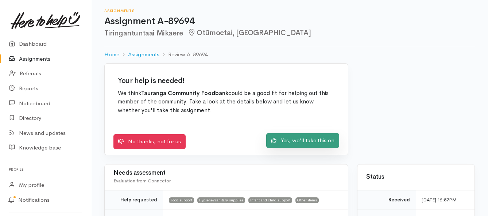
click at [294, 140] on link "Yes, we'll take this on" at bounding box center [302, 140] width 73 height 15
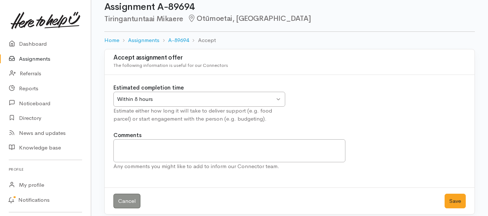
scroll to position [22, 0]
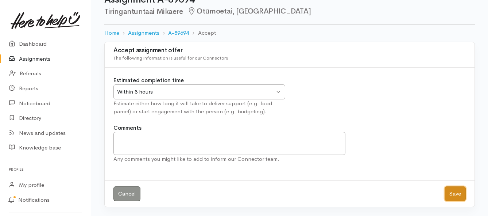
click at [448, 196] on button "Save" at bounding box center [455, 193] width 21 height 15
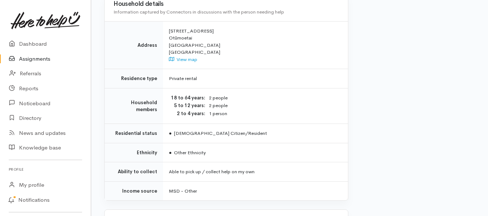
scroll to position [657, 0]
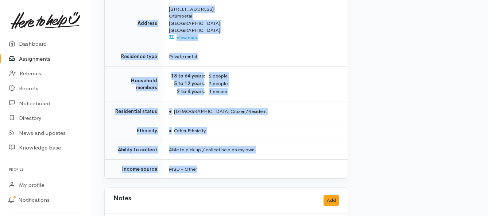
drag, startPoint x: 167, startPoint y: 99, endPoint x: 286, endPoint y: 155, distance: 131.6
copy div "Referral from Te Manu Toroa - Helena The whanau is a family of 5 (three childre…"
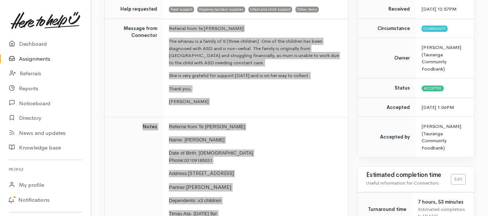
scroll to position [73, 0]
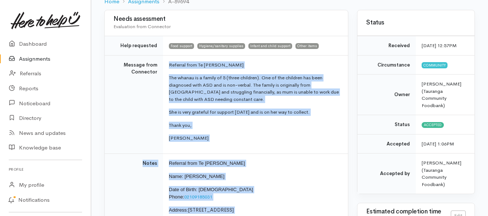
click at [34, 60] on link "Assignments" at bounding box center [45, 58] width 91 height 15
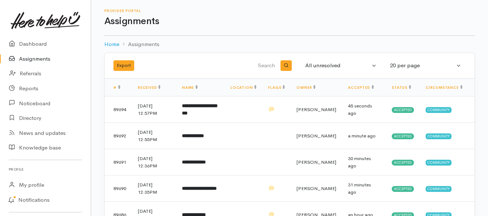
click at [41, 58] on link "Assignments" at bounding box center [45, 58] width 91 height 15
click at [39, 58] on link "Assignments" at bounding box center [45, 58] width 91 height 15
click at [41, 58] on link "Assignments" at bounding box center [45, 58] width 91 height 15
click at [46, 57] on link "Assignments" at bounding box center [45, 58] width 91 height 15
click at [37, 58] on link "Assignments" at bounding box center [45, 58] width 91 height 15
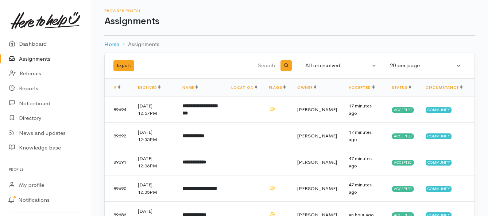
click at [33, 57] on link "Assignments" at bounding box center [45, 58] width 91 height 15
click at [39, 59] on link "Assignments" at bounding box center [45, 58] width 91 height 15
click at [41, 58] on link "Assignments" at bounding box center [45, 58] width 91 height 15
click at [45, 57] on link "Assignments" at bounding box center [45, 58] width 91 height 15
click at [204, 137] on b "**********" at bounding box center [193, 135] width 22 height 5
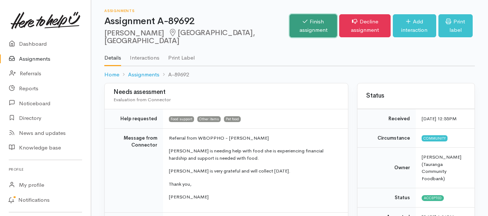
click at [290, 20] on link "Finish assignment" at bounding box center [313, 25] width 47 height 23
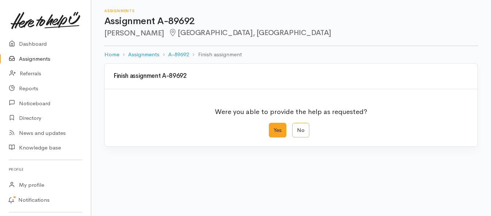
click at [273, 135] on label "Yes" at bounding box center [278, 130] width 18 height 15
click at [273, 127] on input "Yes" at bounding box center [271, 125] width 5 height 5
radio input "true"
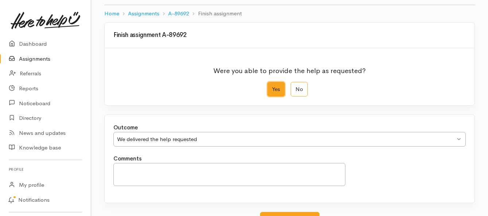
scroll to position [102, 0]
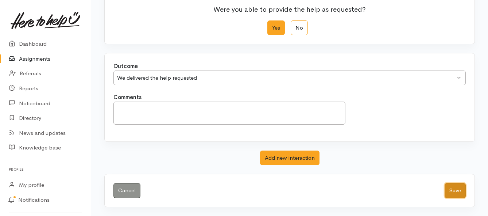
click at [458, 192] on button "Save" at bounding box center [455, 190] width 21 height 15
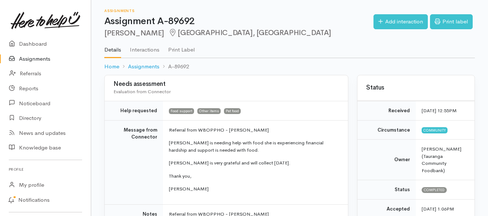
click at [45, 61] on link "Assignments" at bounding box center [45, 58] width 91 height 15
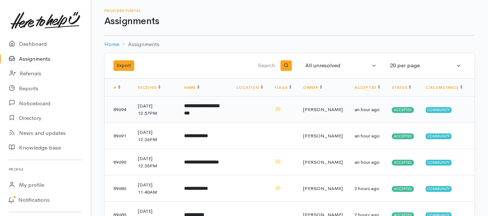
click at [216, 111] on td "**********" at bounding box center [204, 109] width 53 height 26
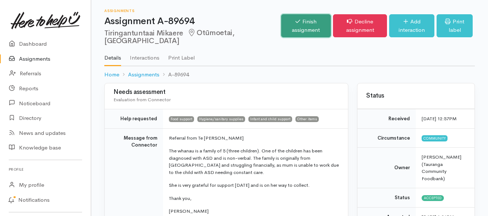
click at [281, 32] on link "Finish assignment" at bounding box center [306, 25] width 50 height 23
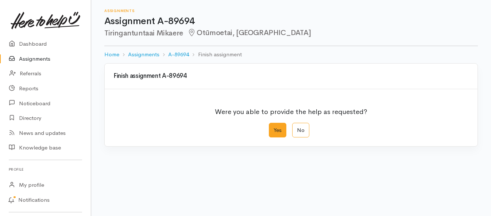
click at [276, 132] on label "Yes" at bounding box center [278, 130] width 18 height 15
click at [274, 127] on input "Yes" at bounding box center [271, 125] width 5 height 5
radio input "true"
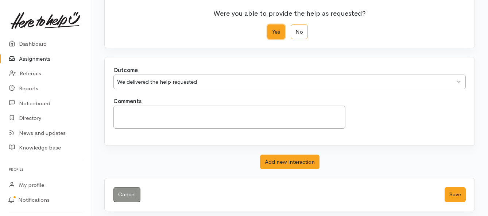
scroll to position [102, 0]
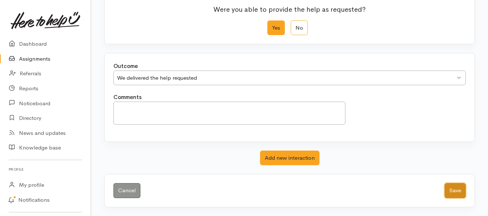
click at [454, 193] on button "Save" at bounding box center [455, 190] width 21 height 15
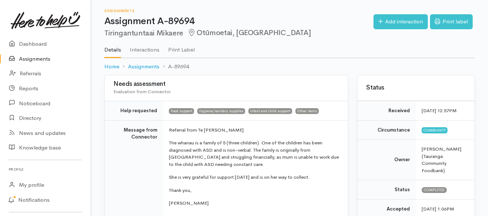
click at [36, 59] on link "Assignments" at bounding box center [45, 58] width 91 height 15
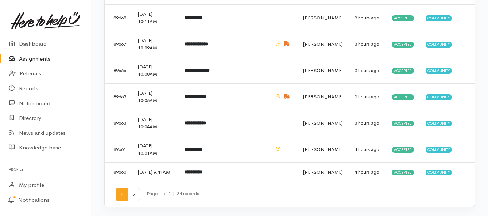
scroll to position [440, 0]
click at [131, 195] on span "2" at bounding box center [134, 195] width 12 height 14
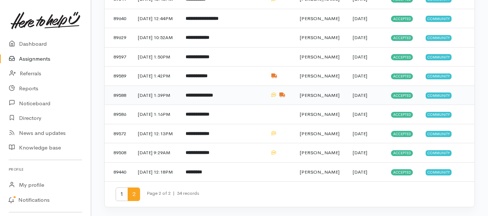
scroll to position [276, 0]
click at [205, 150] on b "**********" at bounding box center [198, 152] width 24 height 5
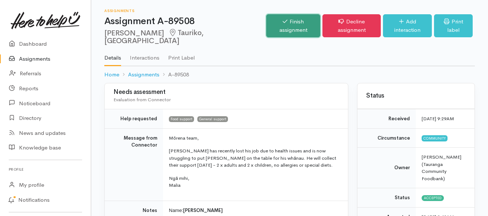
click at [266, 23] on link "Finish assignment" at bounding box center [293, 25] width 54 height 23
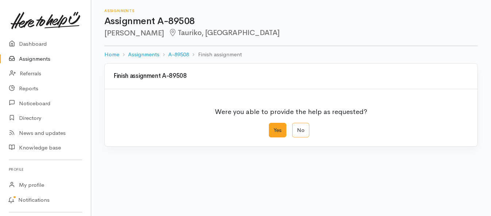
click at [278, 132] on label "Yes" at bounding box center [278, 130] width 18 height 15
click at [274, 127] on input "Yes" at bounding box center [271, 125] width 5 height 5
radio input "true"
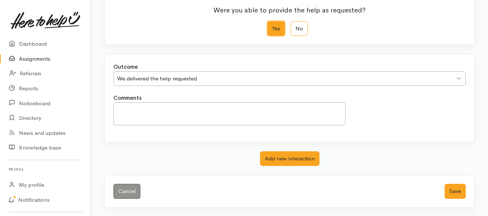
scroll to position [102, 0]
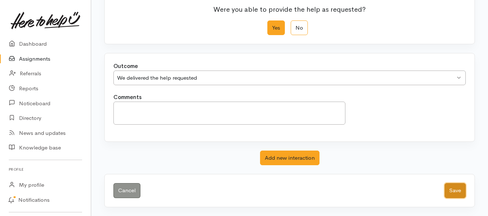
click at [453, 189] on button "Save" at bounding box center [455, 190] width 21 height 15
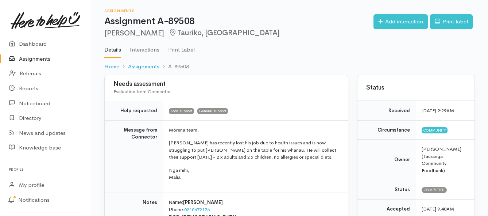
click at [42, 58] on link "Assignments" at bounding box center [45, 58] width 91 height 15
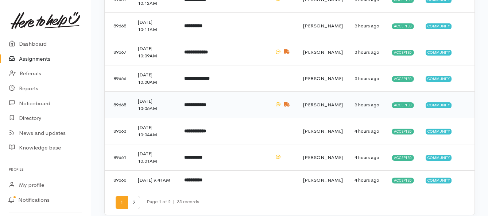
scroll to position [438, 0]
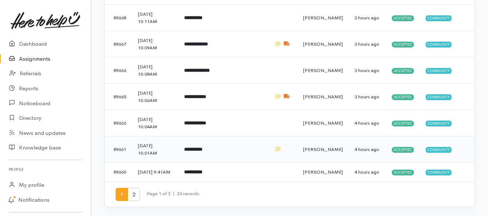
click at [216, 143] on td "**********" at bounding box center [204, 149] width 53 height 26
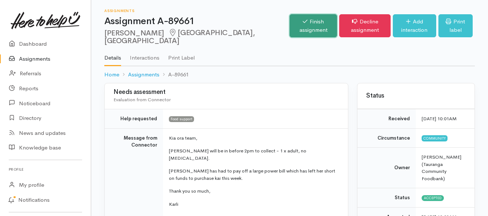
click at [290, 24] on link "Finish assignment" at bounding box center [313, 25] width 47 height 23
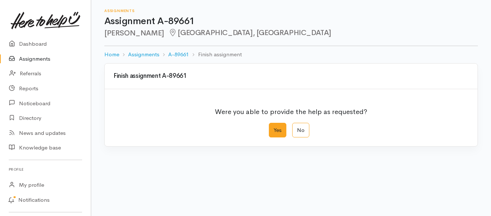
click at [278, 128] on label "Yes" at bounding box center [278, 130] width 18 height 15
click at [274, 127] on input "Yes" at bounding box center [271, 125] width 5 height 5
radio input "true"
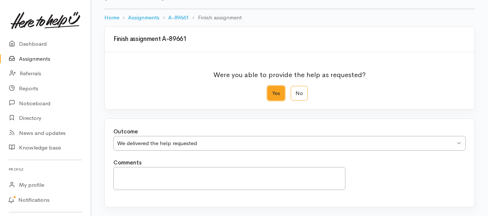
scroll to position [102, 0]
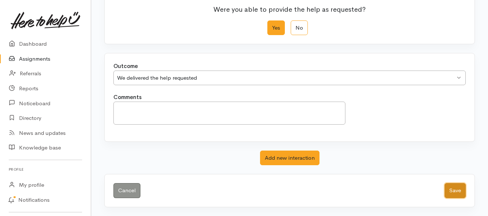
click at [449, 188] on button "Save" at bounding box center [455, 190] width 21 height 15
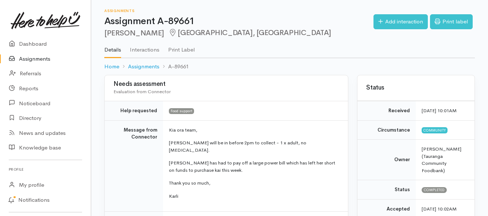
click at [38, 59] on link "Assignments" at bounding box center [45, 58] width 91 height 15
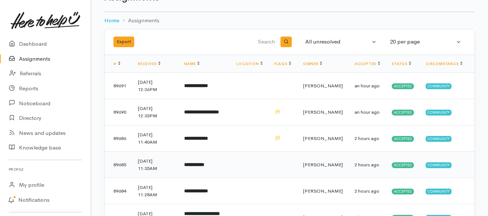
scroll to position [36, 0]
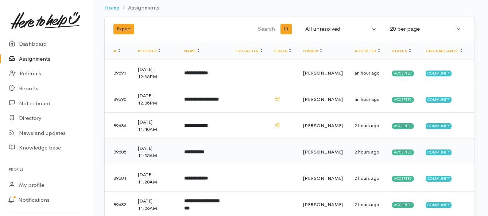
click at [215, 154] on td "**********" at bounding box center [204, 152] width 53 height 26
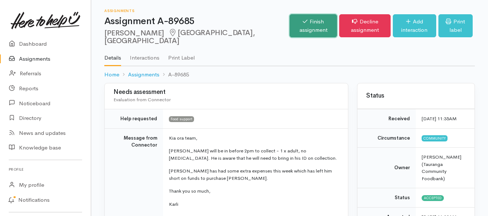
click at [290, 22] on link "Finish assignment" at bounding box center [313, 25] width 47 height 23
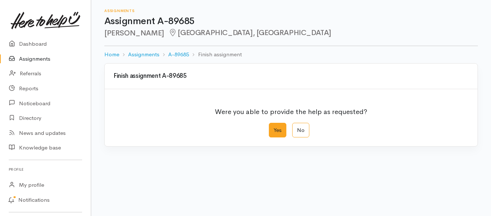
click at [283, 127] on label "Yes" at bounding box center [278, 130] width 18 height 15
click at [274, 127] on input "Yes" at bounding box center [271, 125] width 5 height 5
radio input "true"
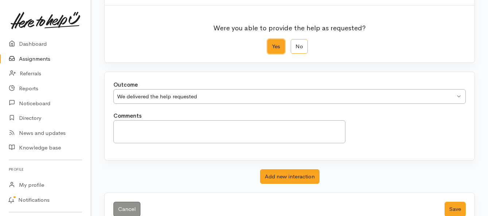
scroll to position [102, 0]
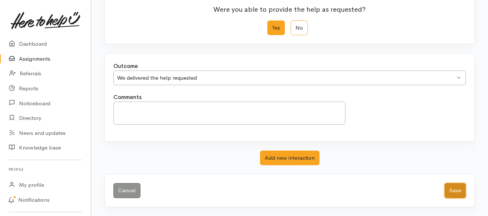
click at [456, 192] on button "Save" at bounding box center [455, 190] width 21 height 15
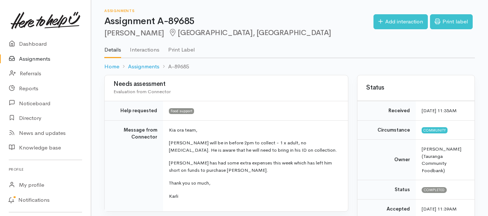
click at [39, 57] on link "Assignments" at bounding box center [45, 58] width 91 height 15
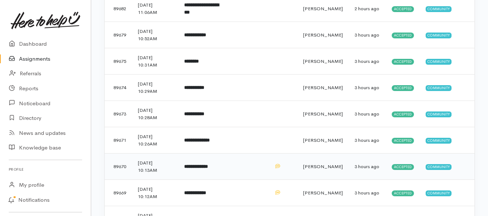
scroll to position [219, 0]
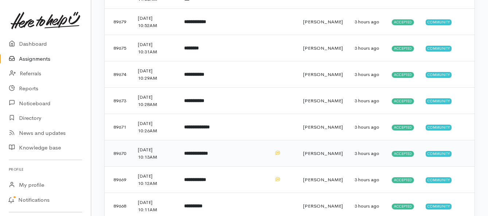
click at [199, 155] on b "**********" at bounding box center [196, 153] width 24 height 5
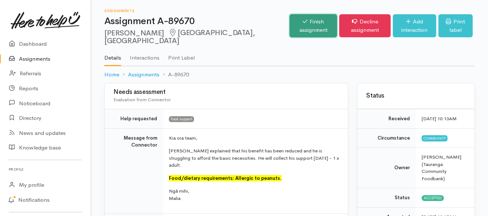
click at [290, 27] on link "Finish assignment" at bounding box center [313, 25] width 47 height 23
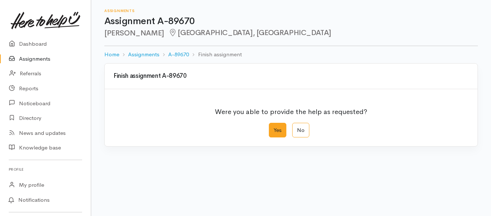
click at [276, 133] on label "Yes" at bounding box center [278, 130] width 18 height 15
click at [274, 127] on input "Yes" at bounding box center [271, 125] width 5 height 5
radio input "true"
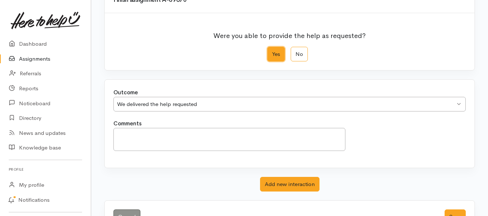
scroll to position [102, 0]
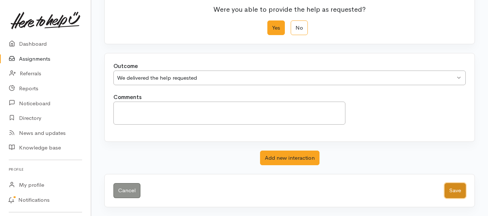
click at [457, 190] on button "Save" at bounding box center [455, 190] width 21 height 15
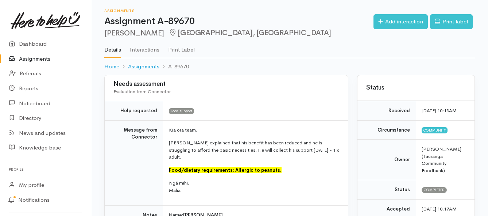
click at [40, 61] on link "Assignments" at bounding box center [45, 58] width 91 height 15
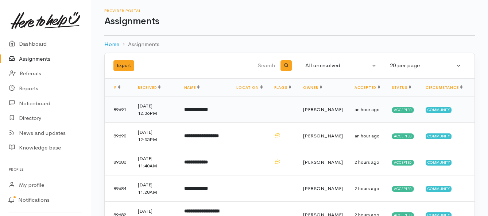
click at [190, 111] on b "**********" at bounding box center [196, 109] width 24 height 5
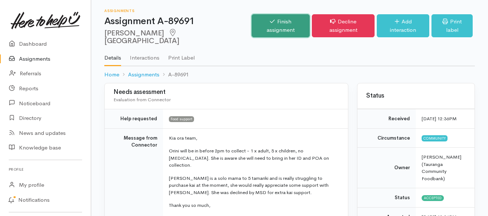
click at [271, 21] on link "Finish assignment" at bounding box center [281, 25] width 58 height 23
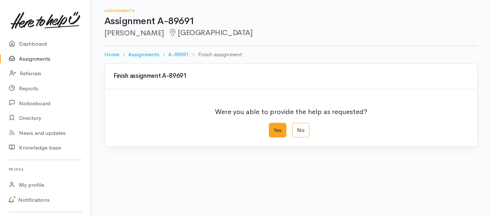
click at [277, 129] on label "Yes" at bounding box center [278, 130] width 18 height 15
click at [274, 127] on input "Yes" at bounding box center [271, 125] width 5 height 5
radio input "true"
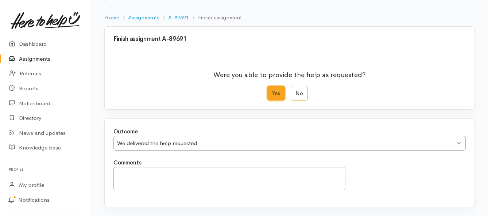
scroll to position [102, 0]
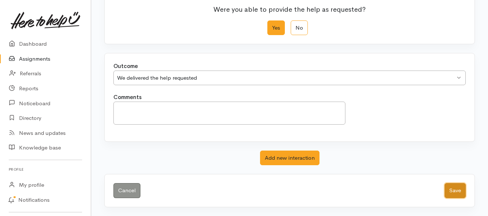
click at [454, 191] on button "Save" at bounding box center [455, 190] width 21 height 15
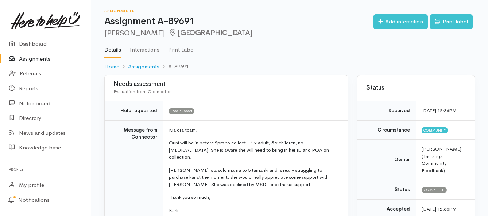
click at [33, 57] on link "Assignments" at bounding box center [45, 58] width 91 height 15
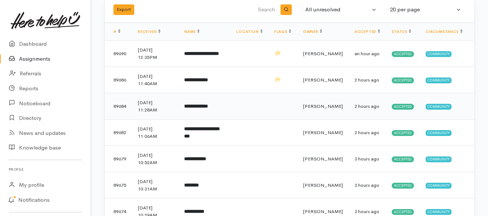
scroll to position [73, 0]
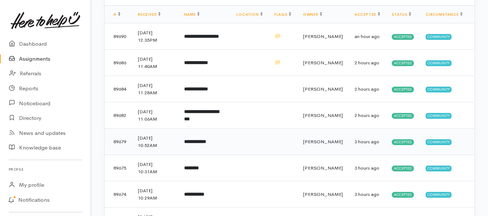
click at [201, 146] on td "**********" at bounding box center [204, 141] width 53 height 26
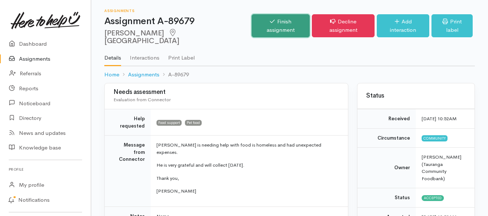
click at [269, 19] on link "Finish assignment" at bounding box center [281, 25] width 58 height 23
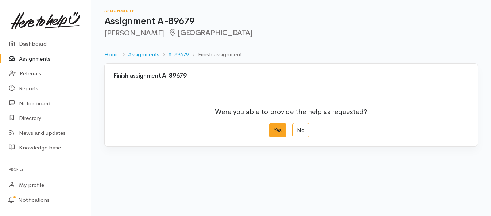
click at [278, 131] on label "Yes" at bounding box center [278, 130] width 18 height 15
click at [274, 127] on input "Yes" at bounding box center [271, 125] width 5 height 5
radio input "true"
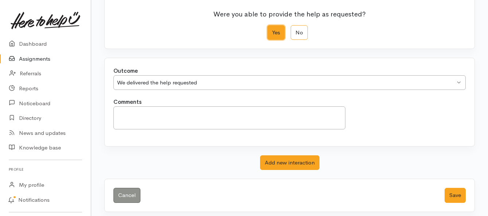
scroll to position [102, 0]
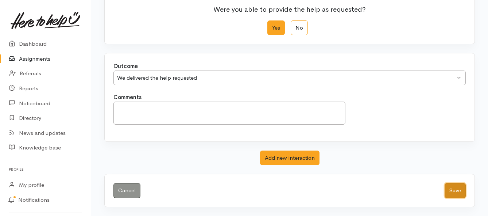
click at [453, 186] on button "Save" at bounding box center [455, 190] width 21 height 15
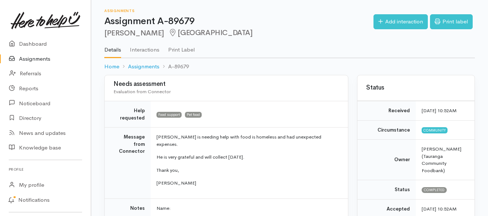
click at [47, 60] on link "Assignments" at bounding box center [45, 58] width 91 height 15
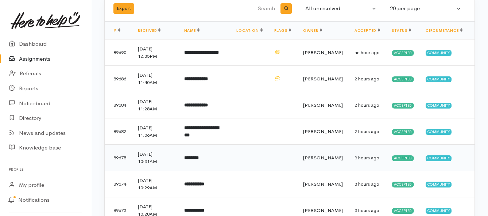
scroll to position [73, 0]
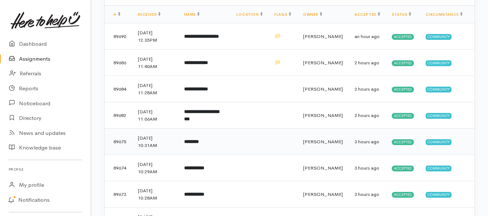
click at [224, 138] on td "********" at bounding box center [204, 141] width 53 height 26
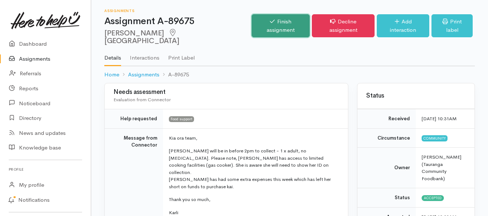
click at [270, 24] on link "Finish assignment" at bounding box center [281, 25] width 58 height 23
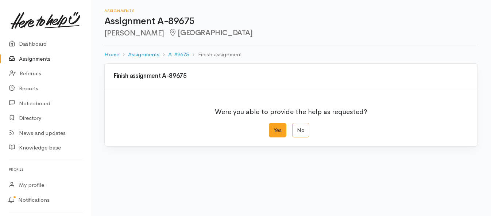
click at [278, 127] on label "Yes" at bounding box center [278, 130] width 18 height 15
click at [274, 127] on input "Yes" at bounding box center [271, 125] width 5 height 5
radio input "true"
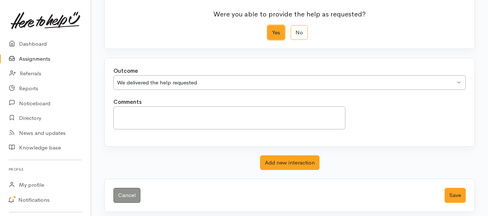
scroll to position [102, 0]
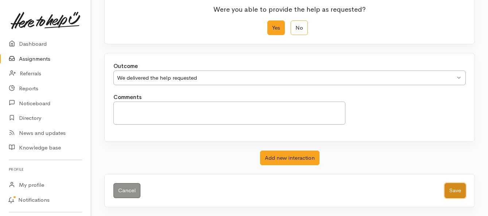
click at [459, 191] on button "Save" at bounding box center [455, 190] width 21 height 15
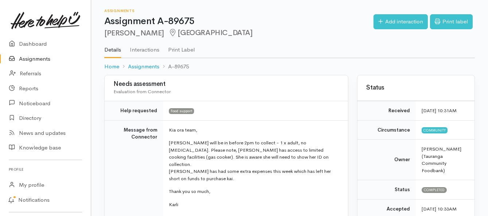
click at [42, 59] on link "Assignments" at bounding box center [45, 58] width 91 height 15
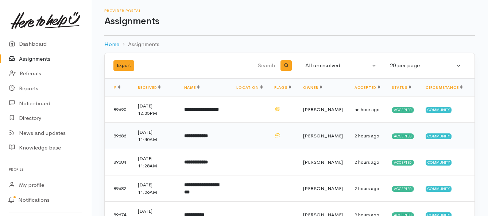
click at [201, 135] on b "**********" at bounding box center [196, 135] width 24 height 5
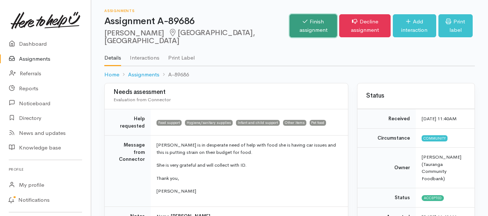
click at [290, 24] on link "Finish assignment" at bounding box center [313, 25] width 47 height 23
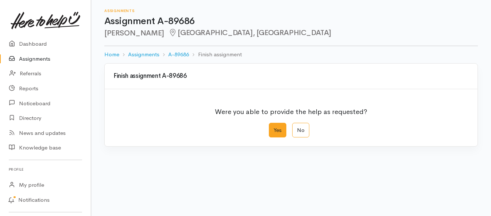
click at [278, 130] on label "Yes" at bounding box center [278, 130] width 18 height 15
click at [274, 127] on input "Yes" at bounding box center [271, 125] width 5 height 5
radio input "true"
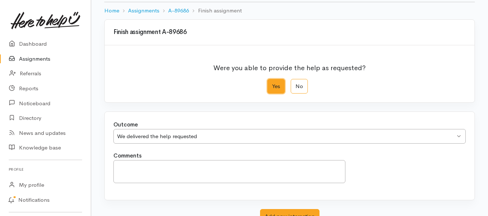
scroll to position [102, 0]
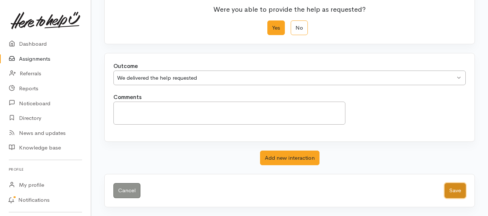
click at [455, 191] on button "Save" at bounding box center [455, 190] width 21 height 15
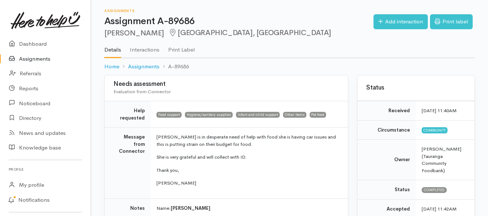
click at [28, 56] on link "Assignments" at bounding box center [45, 58] width 91 height 15
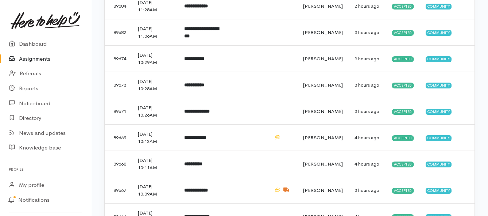
scroll to position [146, 0]
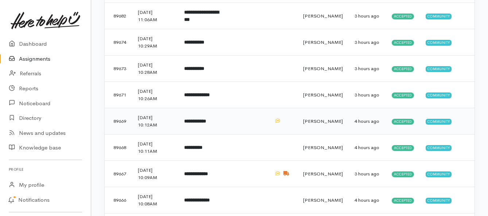
click at [193, 125] on td "**********" at bounding box center [204, 121] width 53 height 26
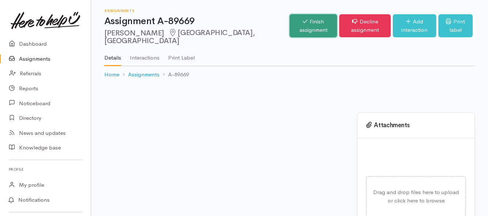
click at [290, 25] on link "Finish assignment" at bounding box center [313, 25] width 47 height 23
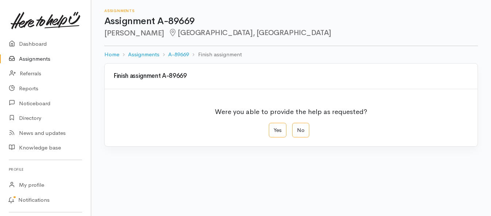
drag, startPoint x: 275, startPoint y: 130, endPoint x: 234, endPoint y: 125, distance: 41.1
click at [275, 130] on label "Yes" at bounding box center [278, 130] width 18 height 15
click at [274, 127] on input "Yes" at bounding box center [271, 125] width 5 height 5
radio input "true"
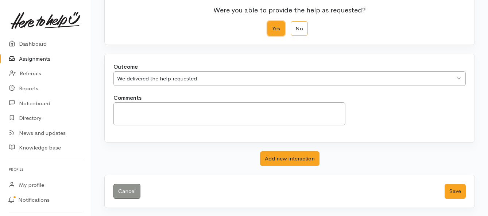
scroll to position [102, 0]
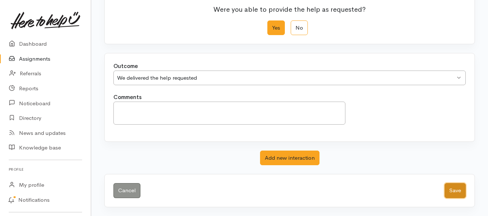
click at [462, 188] on button "Save" at bounding box center [455, 190] width 21 height 15
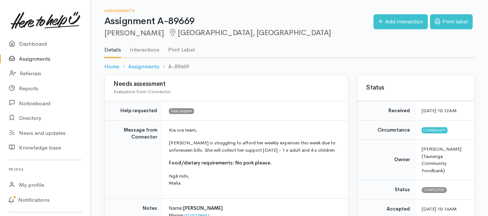
click at [39, 58] on link "Assignments" at bounding box center [45, 58] width 91 height 15
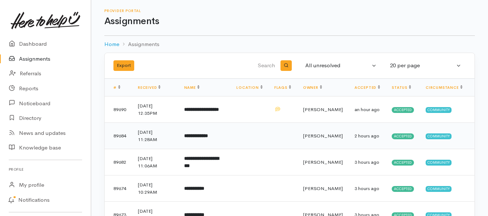
click at [194, 137] on b "**********" at bounding box center [196, 135] width 24 height 5
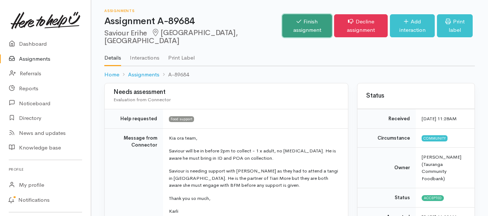
click at [282, 25] on link "Finish assignment" at bounding box center [307, 25] width 50 height 23
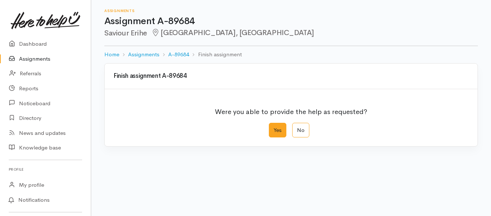
click at [277, 130] on label "Yes" at bounding box center [278, 130] width 18 height 15
click at [274, 127] on input "Yes" at bounding box center [271, 125] width 5 height 5
radio input "true"
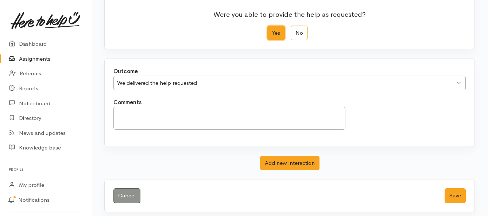
scroll to position [102, 0]
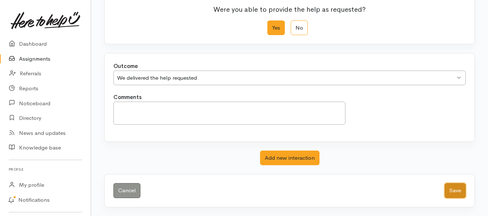
click at [452, 192] on button "Save" at bounding box center [455, 190] width 21 height 15
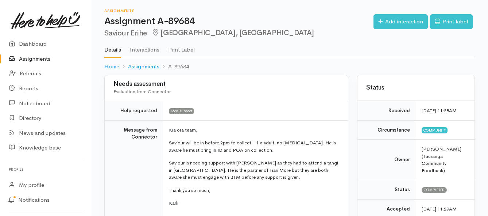
click at [40, 58] on link "Assignments" at bounding box center [45, 58] width 91 height 15
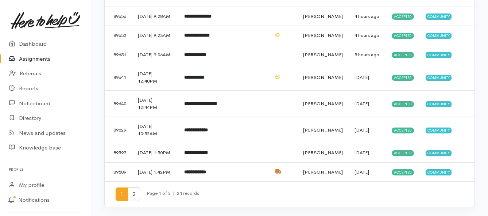
scroll to position [440, 0]
click at [136, 195] on span "2" at bounding box center [134, 194] width 12 height 14
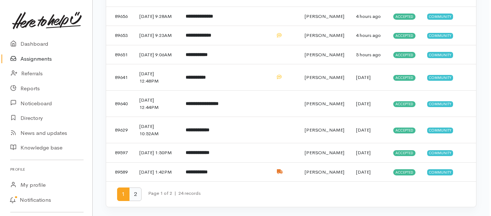
scroll to position [0, 0]
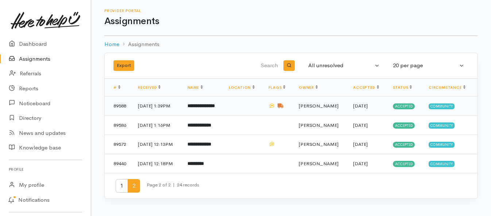
click at [191, 107] on td "**********" at bounding box center [202, 105] width 41 height 19
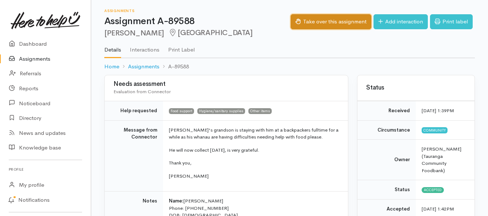
click at [311, 23] on button "Take over this assignment" at bounding box center [331, 21] width 81 height 15
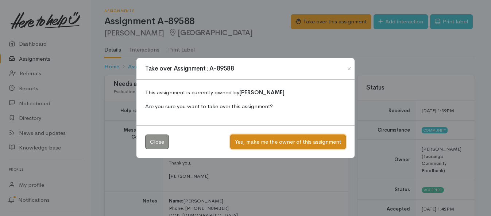
click at [249, 145] on button "Yes, make me the owner of this assignment" at bounding box center [288, 141] width 116 height 15
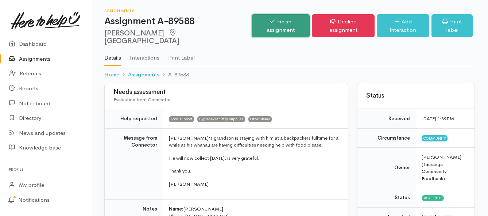
click at [265, 19] on link "Finish assignment" at bounding box center [281, 25] width 58 height 23
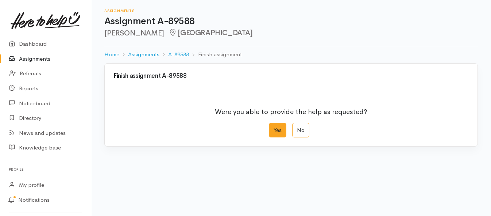
click at [279, 135] on label "Yes" at bounding box center [278, 130] width 18 height 15
click at [274, 127] on input "Yes" at bounding box center [271, 125] width 5 height 5
radio input "true"
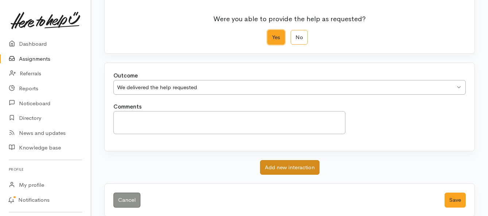
scroll to position [102, 0]
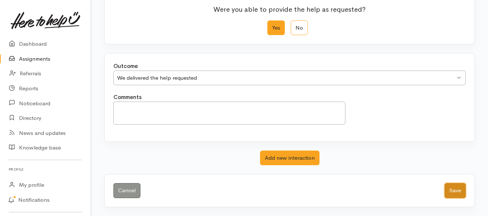
click at [454, 189] on button "Save" at bounding box center [455, 190] width 21 height 15
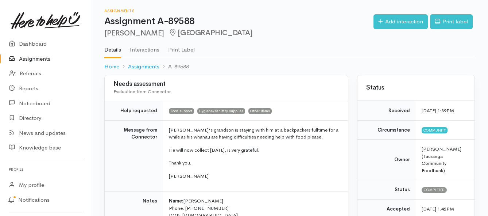
click at [44, 56] on link "Assignments" at bounding box center [45, 58] width 91 height 15
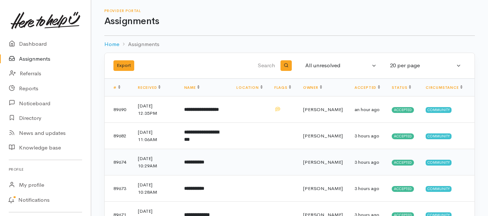
click at [222, 161] on td "**********" at bounding box center [204, 162] width 53 height 26
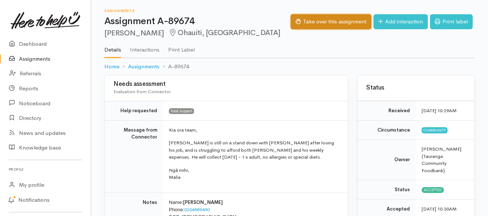
click at [310, 23] on button "Take over this assignment" at bounding box center [331, 21] width 81 height 15
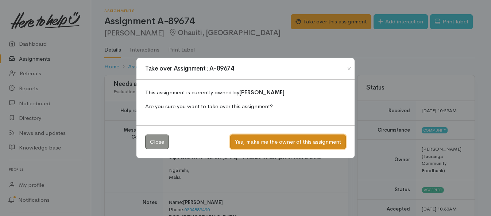
click at [259, 140] on button "Yes, make me the owner of this assignment" at bounding box center [288, 141] width 116 height 15
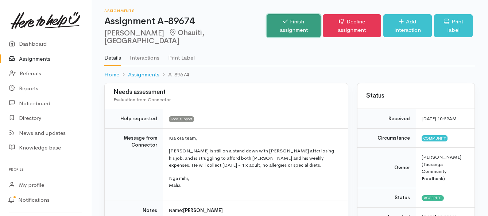
click at [267, 23] on link "Finish assignment" at bounding box center [294, 25] width 54 height 23
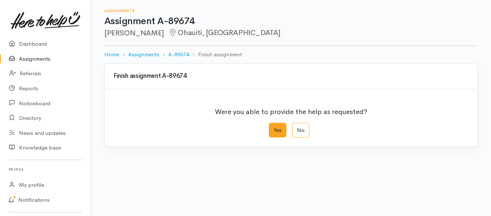
click at [280, 130] on label "Yes" at bounding box center [278, 130] width 18 height 15
click at [274, 127] on input "Yes" at bounding box center [271, 125] width 5 height 5
radio input "true"
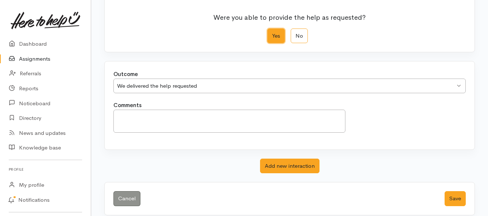
scroll to position [102, 0]
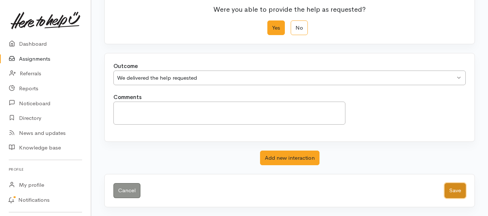
click at [452, 191] on button "Save" at bounding box center [455, 190] width 21 height 15
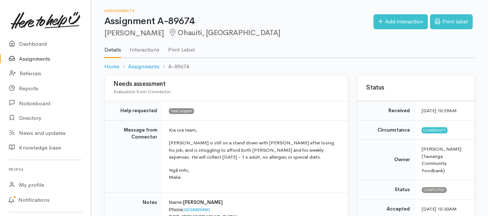
click at [20, 60] on link "Assignments" at bounding box center [45, 58] width 91 height 15
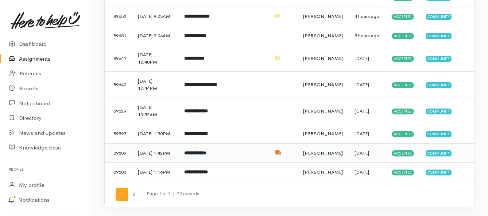
scroll to position [440, 0]
click at [133, 193] on span "2" at bounding box center [134, 195] width 12 height 14
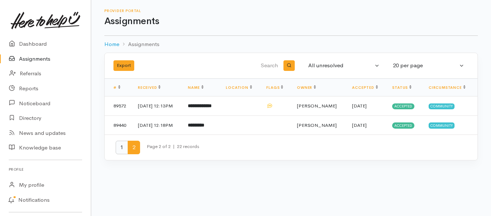
click at [124, 146] on span "1" at bounding box center [122, 147] width 12 height 14
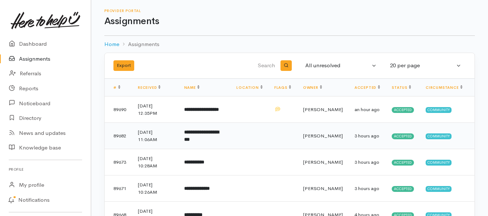
click at [196, 135] on b "**********" at bounding box center [201, 136] width 35 height 12
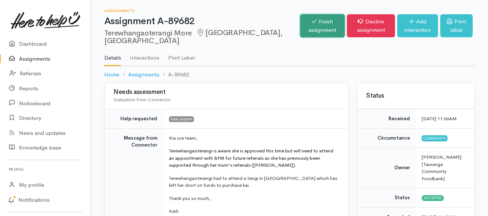
click at [300, 27] on link "Finish assignment" at bounding box center [322, 25] width 45 height 23
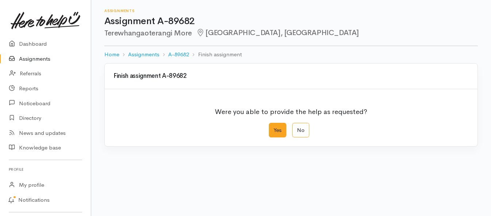
click at [281, 132] on label "Yes" at bounding box center [278, 130] width 18 height 15
click at [274, 127] on input "Yes" at bounding box center [271, 125] width 5 height 5
radio input "true"
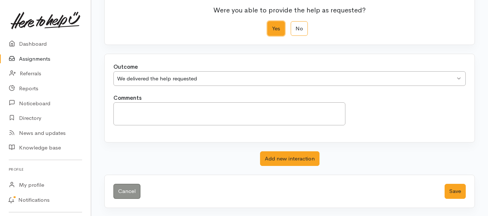
scroll to position [102, 0]
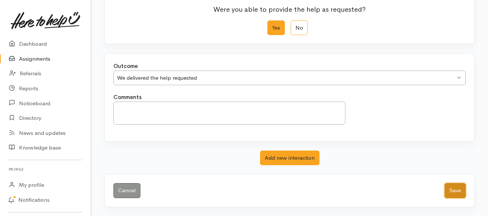
click at [461, 188] on button "Save" at bounding box center [455, 190] width 21 height 15
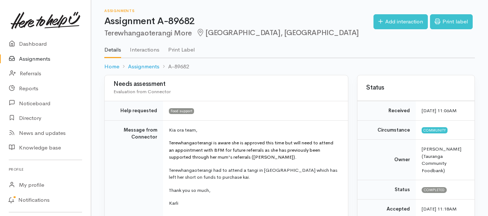
click at [42, 60] on link "Assignments" at bounding box center [45, 58] width 91 height 15
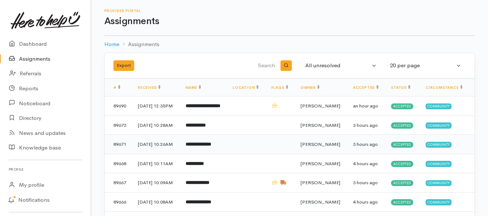
click at [211, 146] on b "**********" at bounding box center [199, 144] width 26 height 5
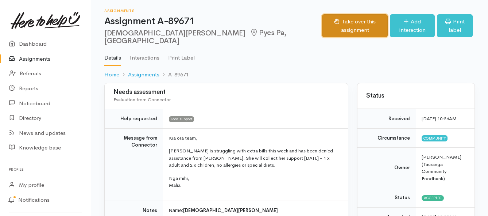
click at [322, 25] on button "Take over this assignment" at bounding box center [355, 25] width 66 height 23
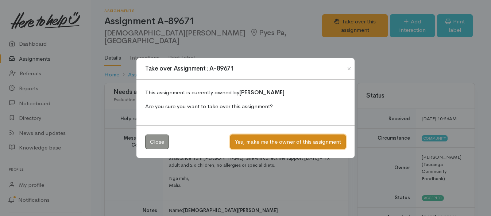
click at [269, 144] on button "Yes, make me the owner of this assignment" at bounding box center [288, 141] width 116 height 15
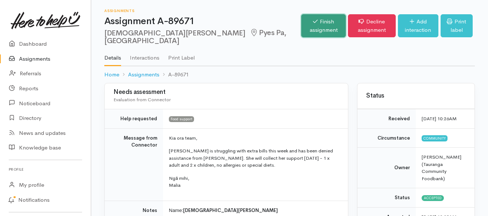
click at [301, 24] on link "Finish assignment" at bounding box center [323, 25] width 45 height 23
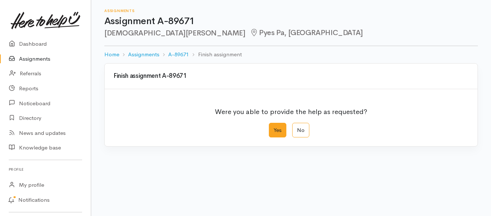
click at [280, 132] on label "Yes" at bounding box center [278, 130] width 18 height 15
click at [274, 127] on input "Yes" at bounding box center [271, 125] width 5 height 5
radio input "true"
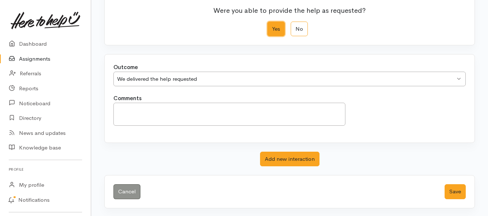
scroll to position [102, 0]
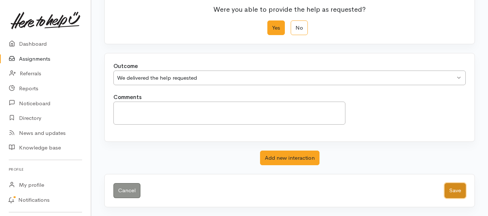
click at [455, 192] on button "Save" at bounding box center [455, 190] width 21 height 15
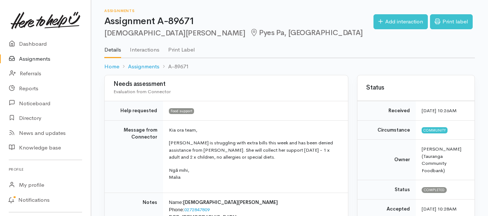
click at [45, 58] on link "Assignments" at bounding box center [45, 58] width 91 height 15
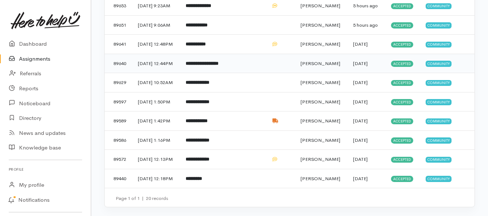
scroll to position [434, 0]
click at [202, 176] on b "*********" at bounding box center [194, 178] width 16 height 5
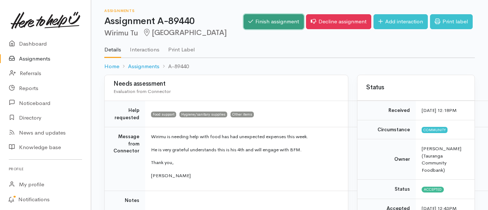
click at [266, 23] on link "Finish assignment" at bounding box center [274, 21] width 60 height 15
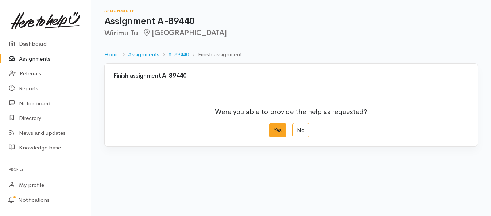
click at [278, 132] on label "Yes" at bounding box center [278, 130] width 18 height 15
click at [274, 127] on input "Yes" at bounding box center [271, 125] width 5 height 5
radio input "true"
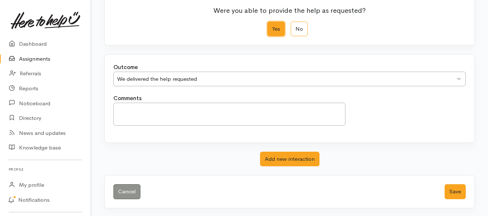
scroll to position [102, 0]
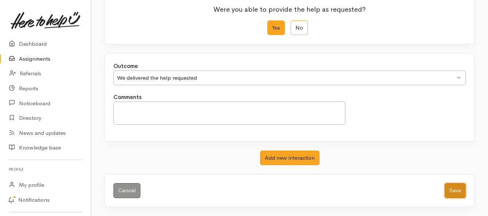
click at [450, 192] on button "Save" at bounding box center [455, 190] width 21 height 15
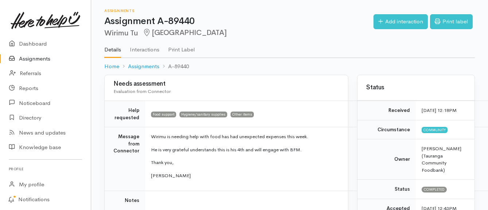
click at [43, 61] on link "Assignments" at bounding box center [45, 58] width 91 height 15
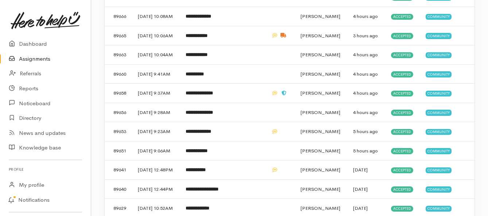
scroll to position [182, 0]
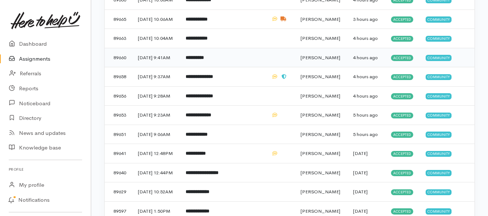
click at [227, 67] on td "**********" at bounding box center [203, 57] width 47 height 19
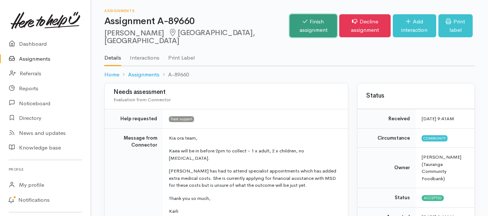
click at [290, 20] on link "Finish assignment" at bounding box center [313, 25] width 47 height 23
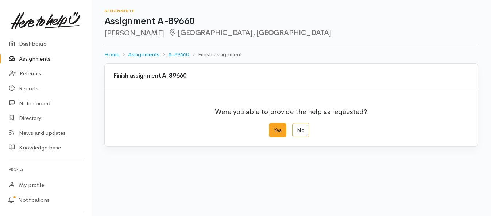
click at [278, 128] on label "Yes" at bounding box center [278, 130] width 18 height 15
click at [274, 127] on input "Yes" at bounding box center [271, 125] width 5 height 5
radio input "true"
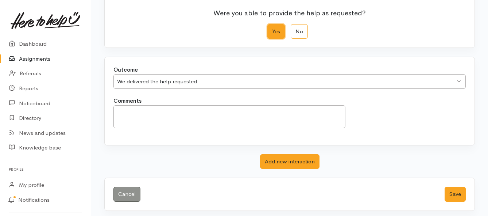
scroll to position [102, 0]
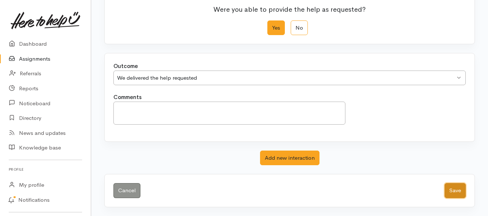
click at [456, 191] on button "Save" at bounding box center [455, 190] width 21 height 15
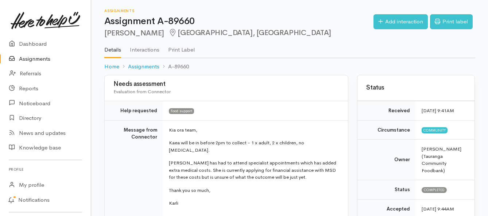
click at [34, 61] on link "Assignments" at bounding box center [45, 58] width 91 height 15
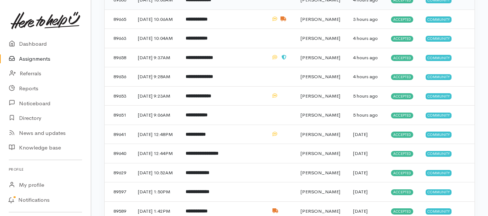
scroll to position [219, 0]
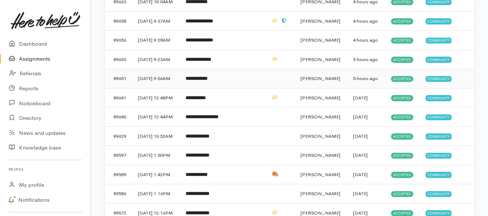
click at [208, 81] on b "**********" at bounding box center [197, 78] width 22 height 5
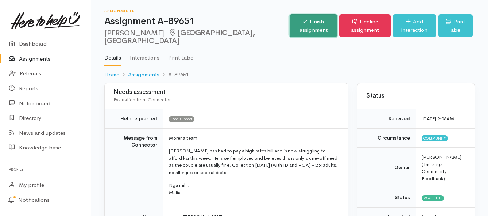
click at [290, 19] on link "Finish assignment" at bounding box center [313, 25] width 47 height 23
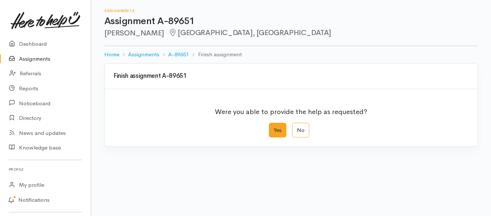
click at [278, 135] on label "Yes" at bounding box center [278, 130] width 18 height 15
click at [274, 127] on input "Yes" at bounding box center [271, 125] width 5 height 5
radio input "true"
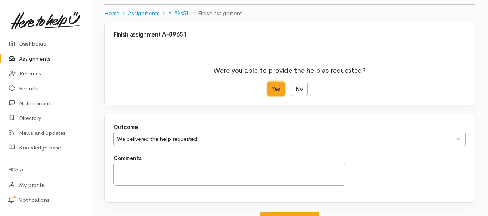
scroll to position [102, 0]
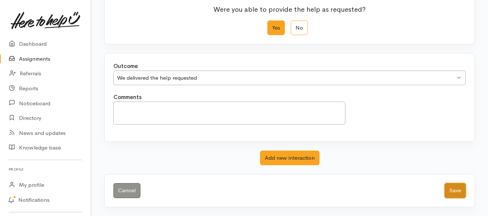
click at [452, 187] on button "Save" at bounding box center [455, 190] width 21 height 15
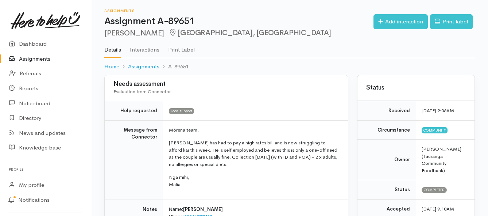
click at [43, 58] on link "Assignments" at bounding box center [45, 58] width 91 height 15
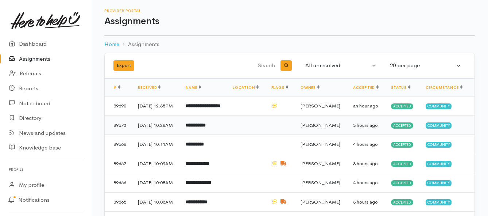
drag, startPoint x: 194, startPoint y: 137, endPoint x: 198, endPoint y: 134, distance: 4.7
click at [194, 127] on b "**********" at bounding box center [196, 125] width 20 height 5
